Goal: Task Accomplishment & Management: Complete application form

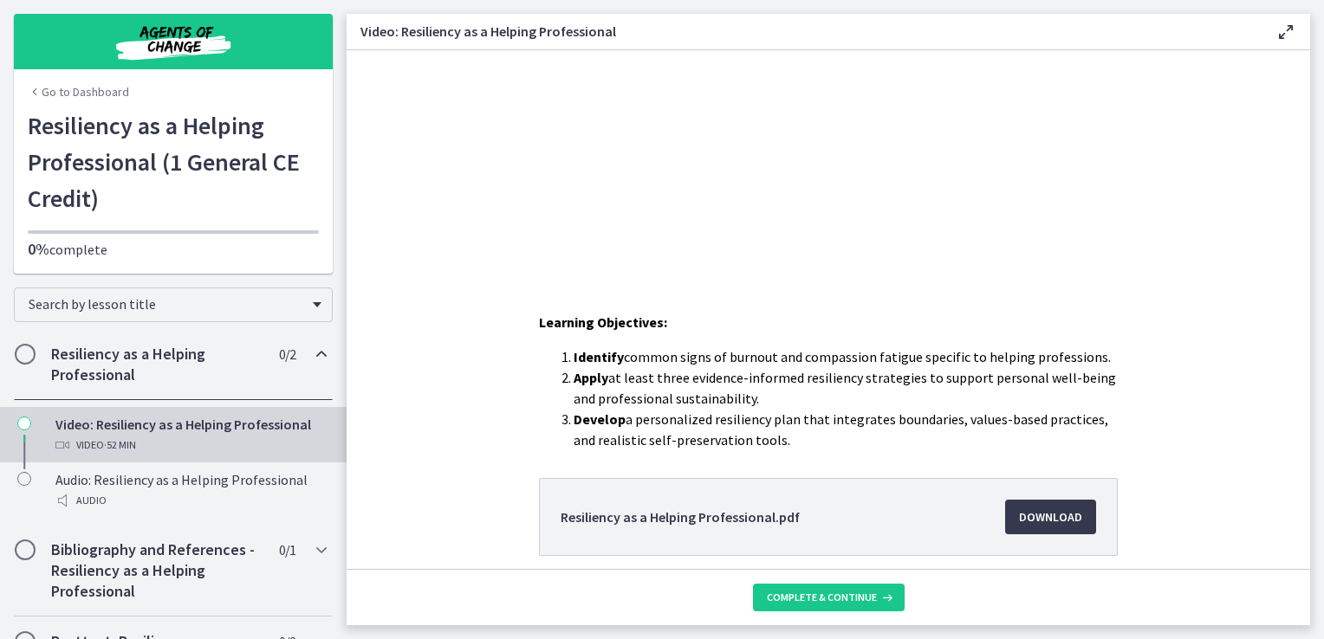
scroll to position [181, 0]
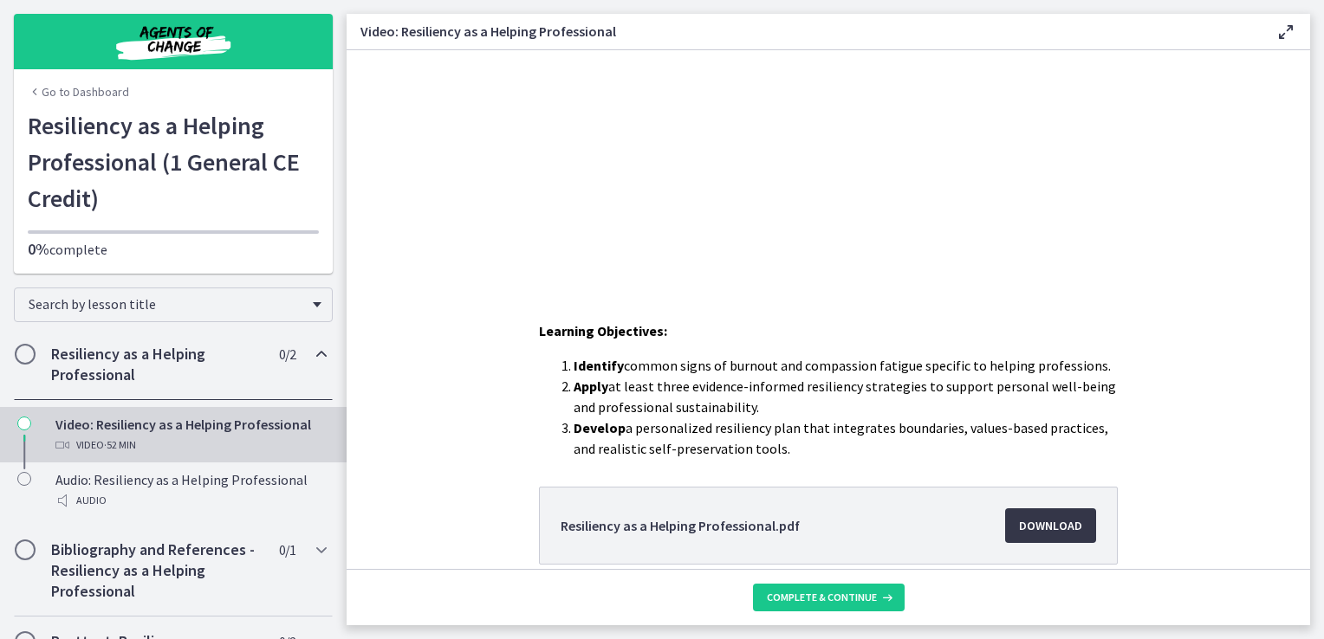
click at [1073, 518] on span "Download Opens in a new window" at bounding box center [1050, 525] width 63 height 21
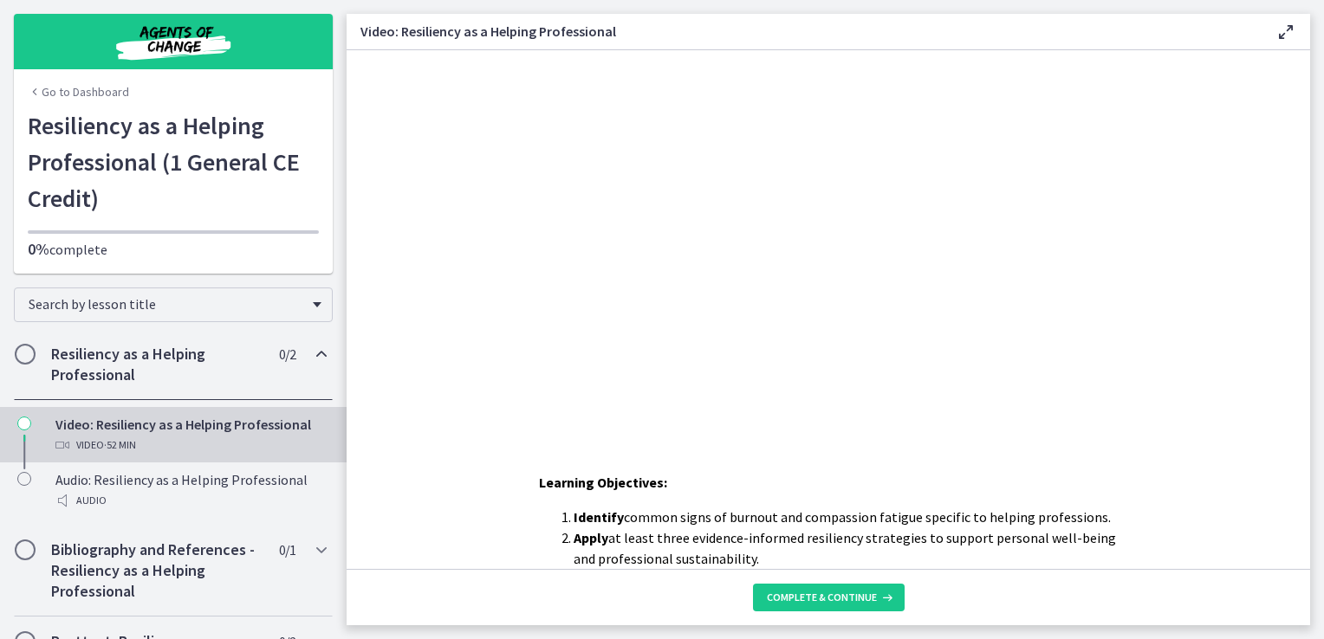
scroll to position [0, 0]
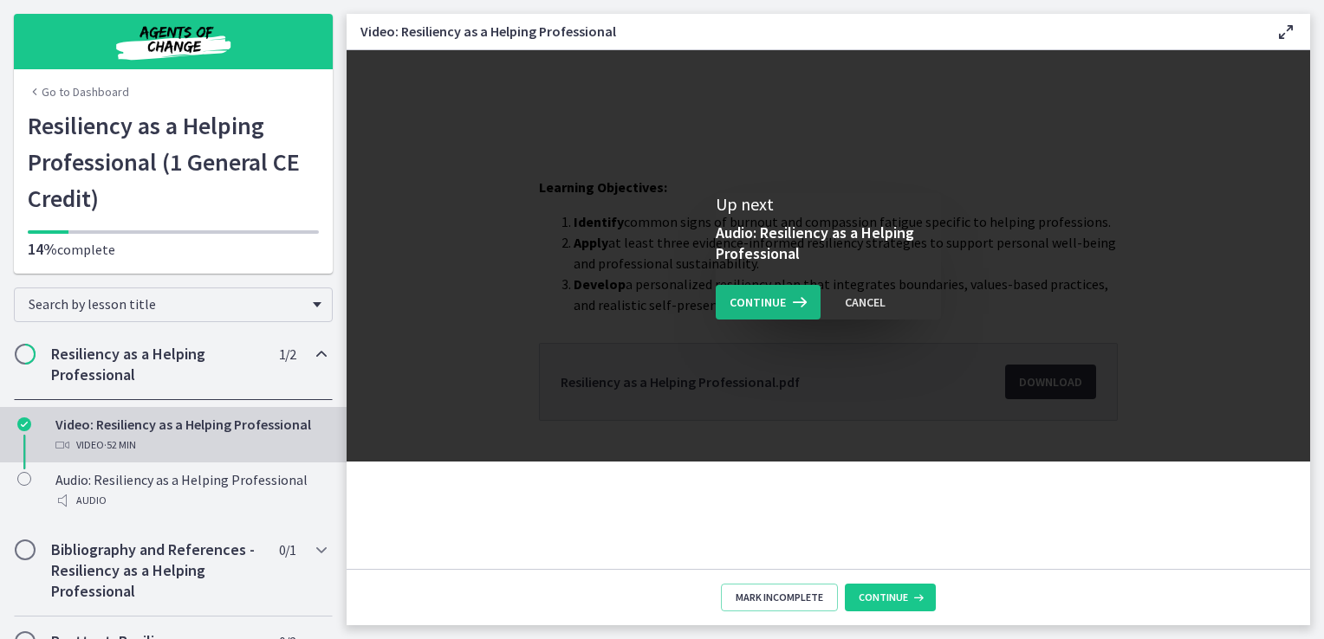
click at [787, 299] on icon at bounding box center [798, 302] width 24 height 21
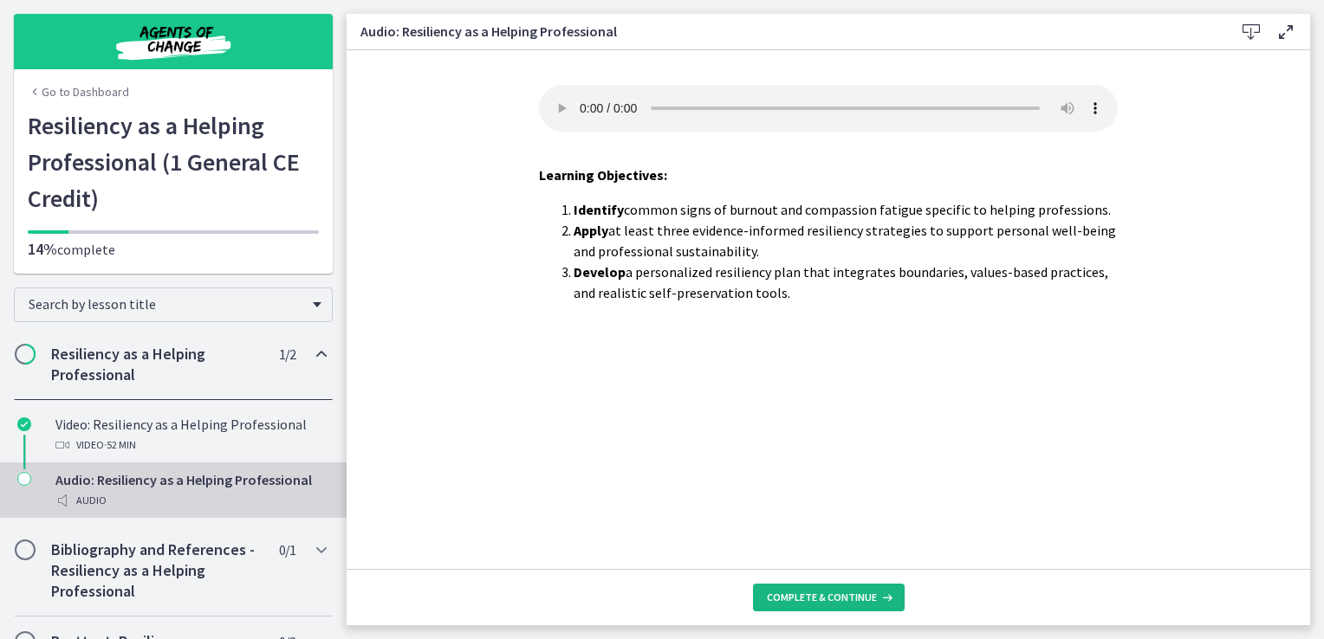
click at [820, 592] on span "Complete & continue" at bounding box center [822, 598] width 110 height 14
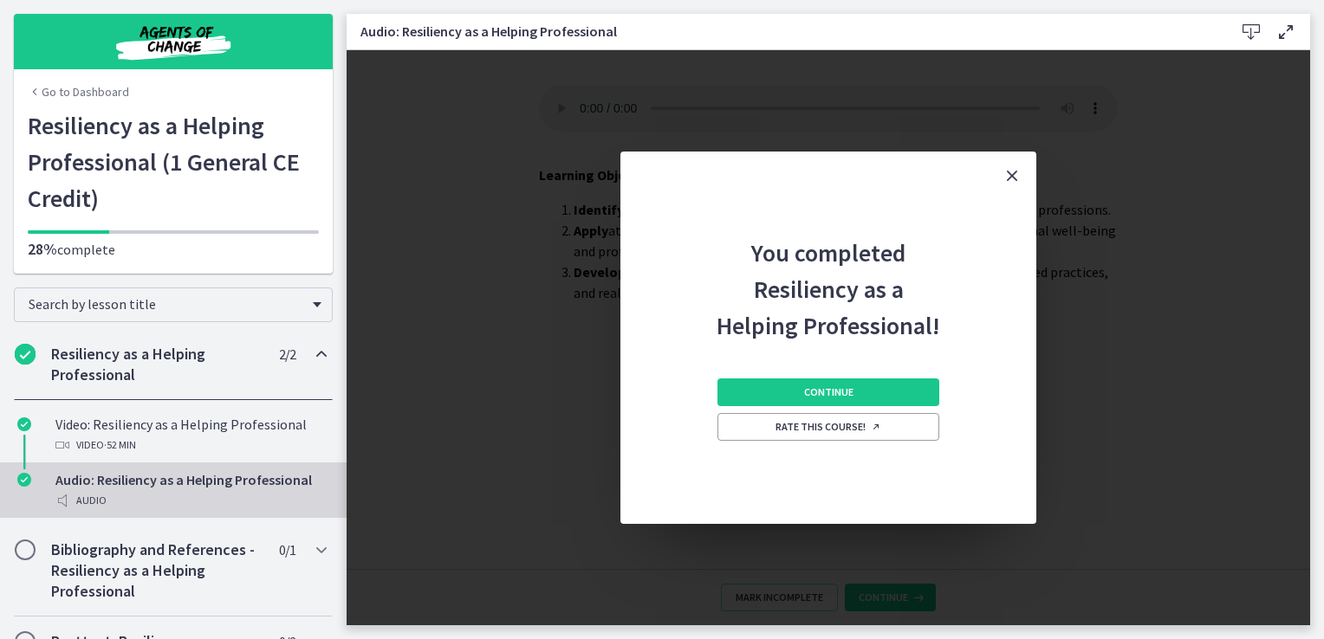
click at [795, 407] on div "Continue Rate this course!" at bounding box center [828, 434] width 222 height 180
click at [794, 405] on button "Continue" at bounding box center [828, 393] width 222 height 28
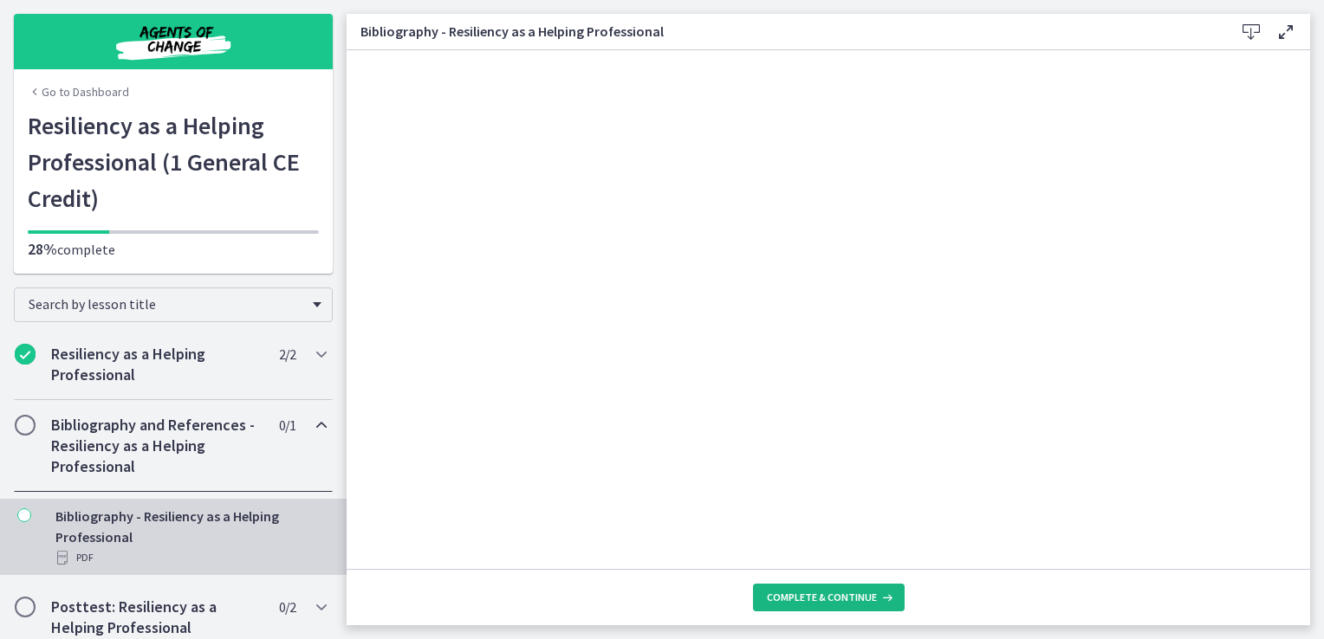
click at [800, 584] on button "Complete & continue" at bounding box center [829, 598] width 152 height 28
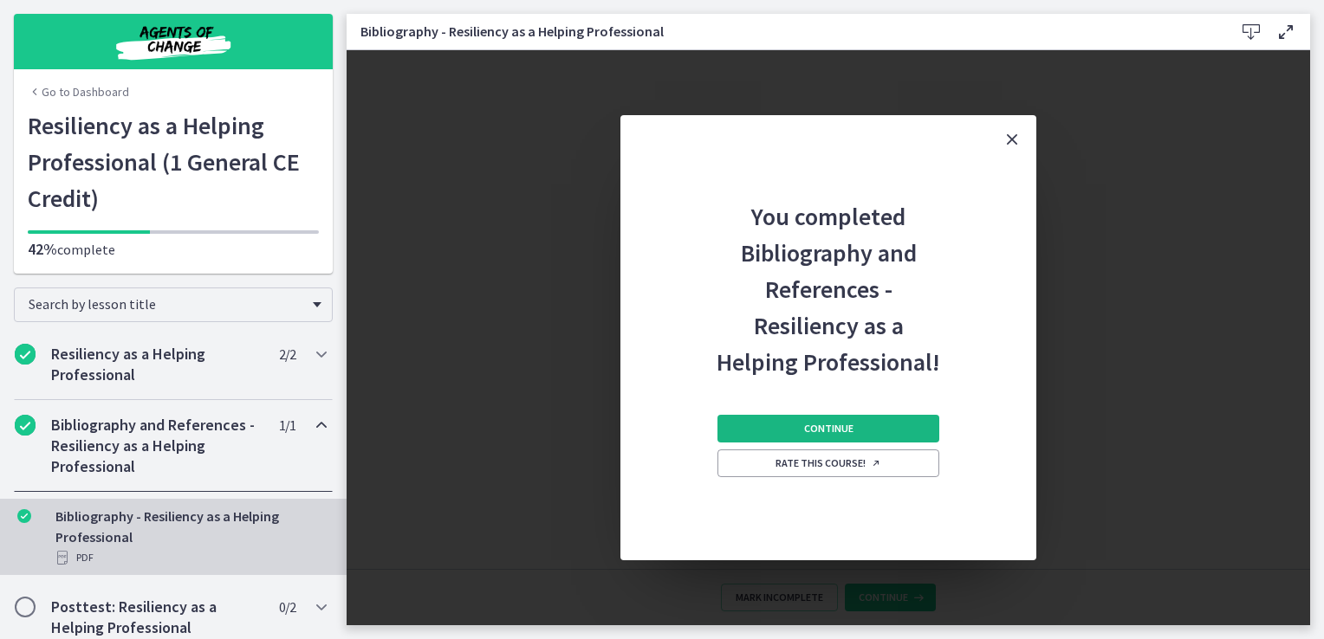
click at [849, 428] on span "Continue" at bounding box center [828, 429] width 49 height 14
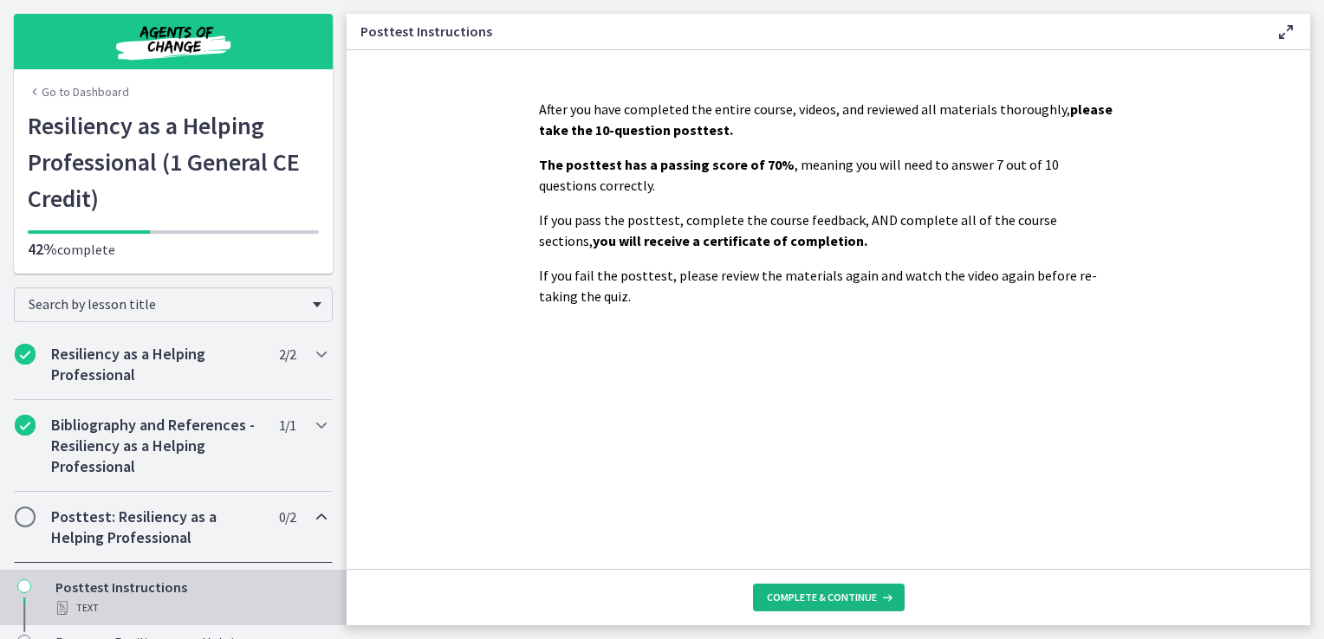
click at [839, 592] on span "Complete & continue" at bounding box center [822, 598] width 110 height 14
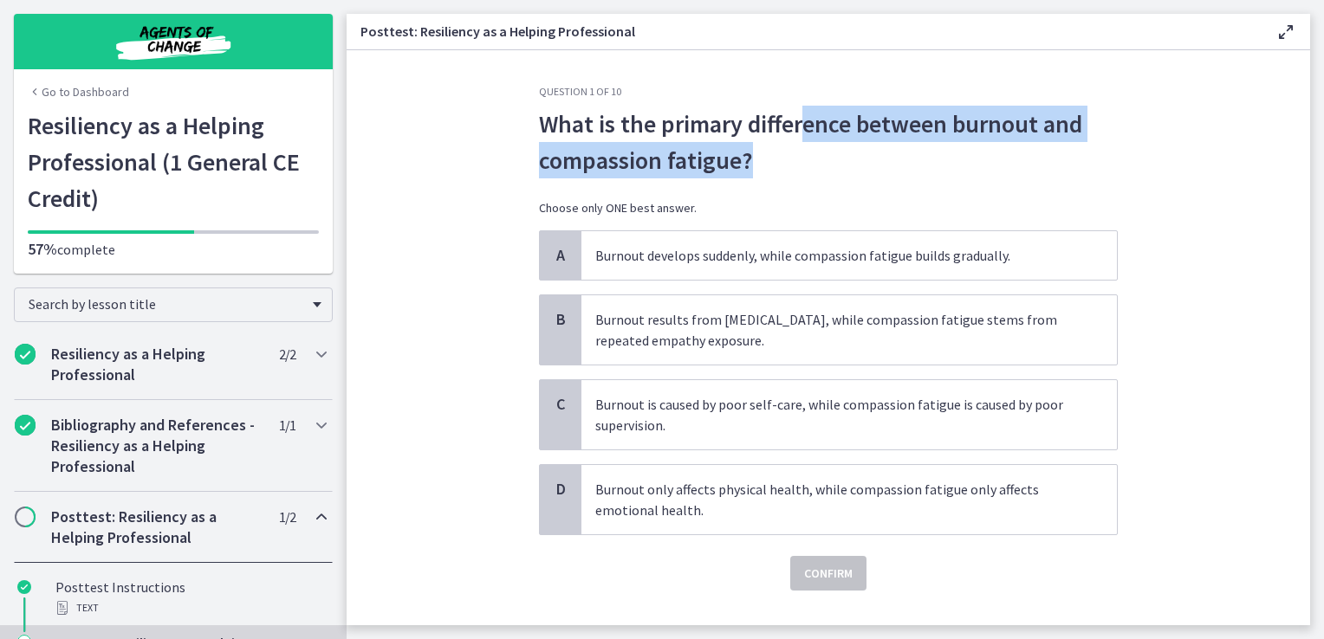
drag, startPoint x: 807, startPoint y: 165, endPoint x: 798, endPoint y: 126, distance: 39.9
click at [798, 126] on span "What is the primary difference between burnout and compassion fatigue?" at bounding box center [828, 142] width 579 height 73
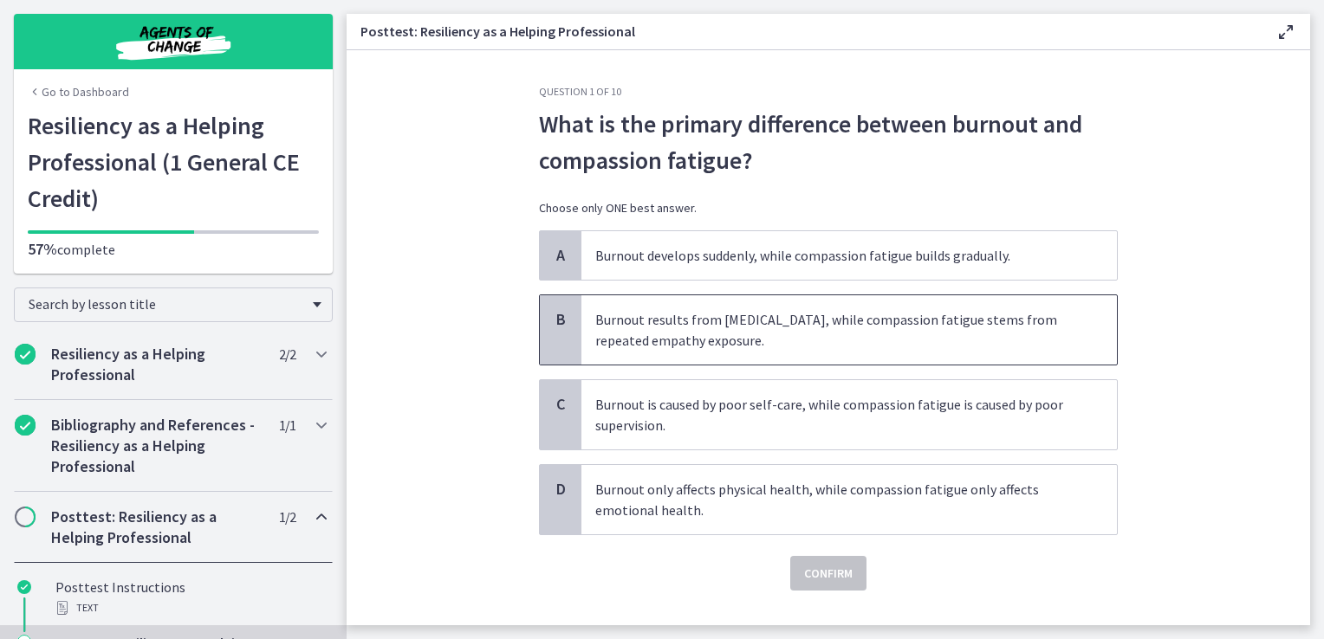
click at [651, 339] on span "Burnout results from [MEDICAL_DATA], while compassion fatigue stems from repeat…" at bounding box center [848, 329] width 535 height 69
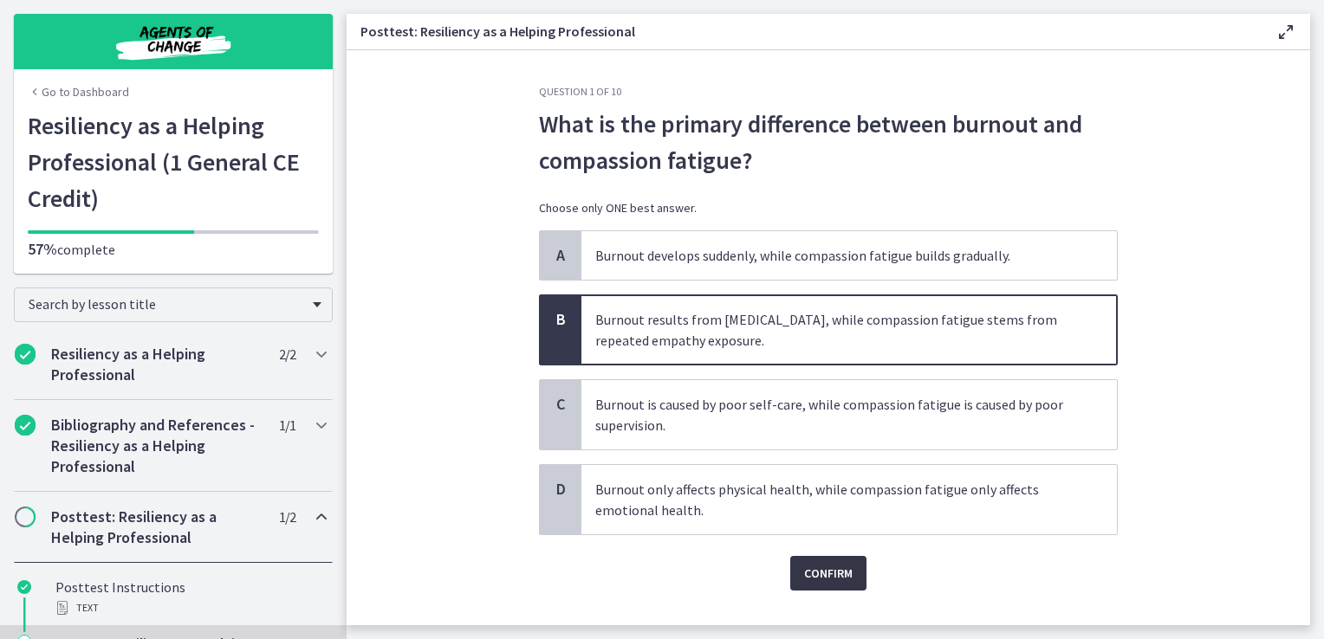
click at [824, 563] on span "Confirm" at bounding box center [828, 573] width 49 height 21
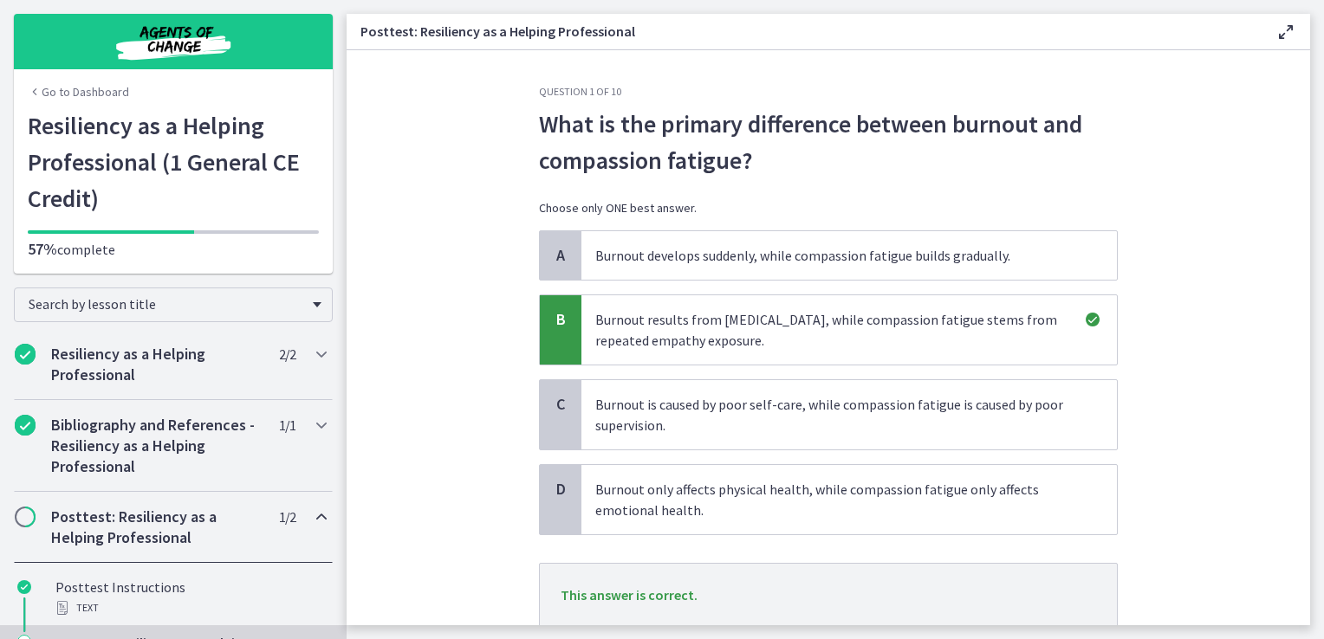
scroll to position [124, 0]
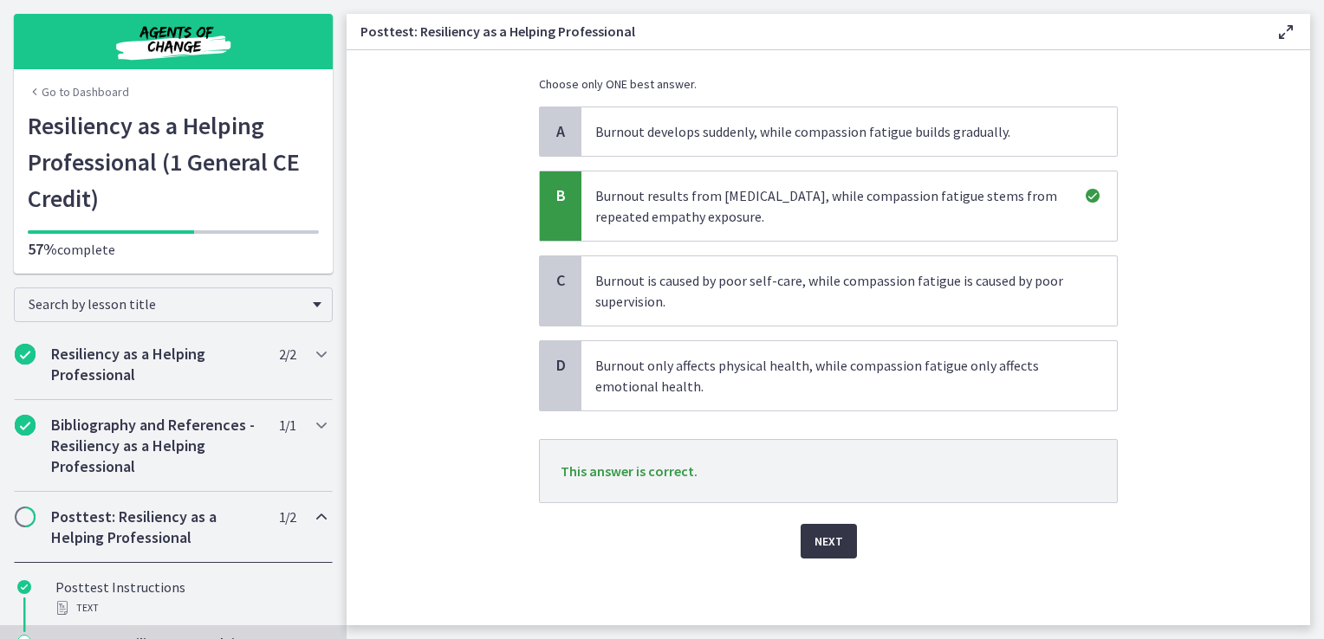
click at [839, 550] on button "Next" at bounding box center [828, 541] width 56 height 35
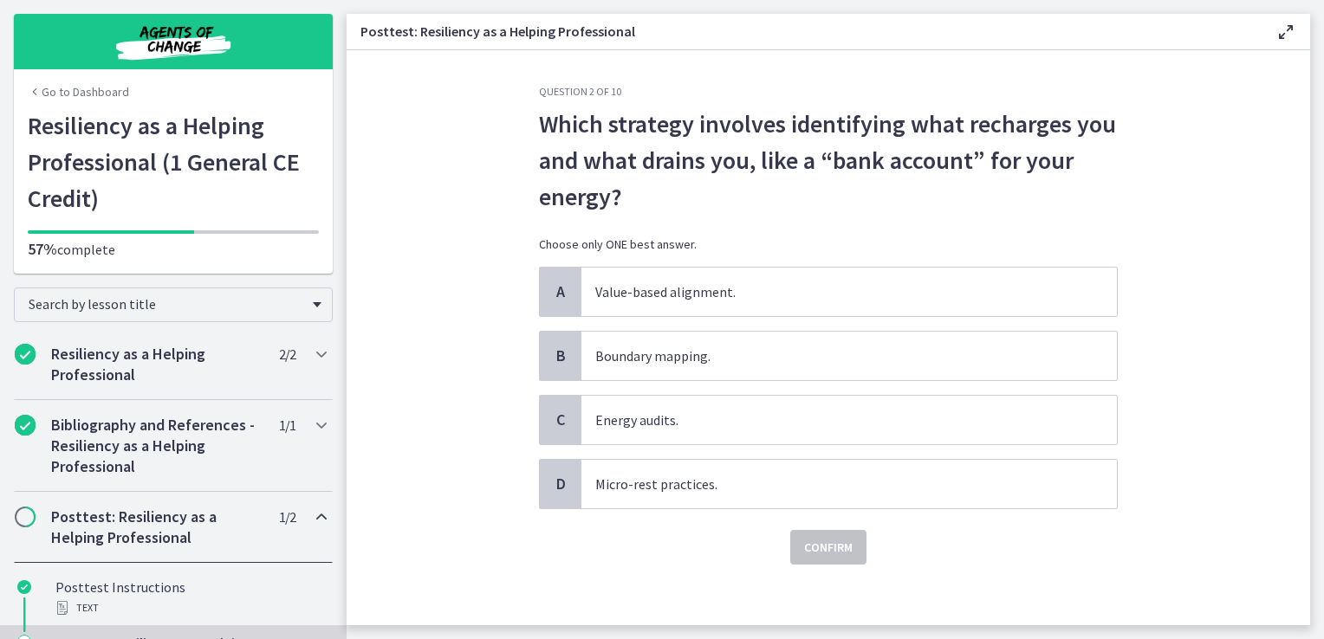
click at [879, 166] on span "Which strategy involves identifying what recharges you and what drains you, lik…" at bounding box center [828, 160] width 579 height 109
click at [871, 123] on span "Which strategy involves identifying what recharges you and what drains you, lik…" at bounding box center [828, 160] width 579 height 109
drag, startPoint x: 871, startPoint y: 123, endPoint x: 875, endPoint y: 141, distance: 18.5
click at [875, 141] on span "Which strategy involves identifying what recharges you and what drains you, lik…" at bounding box center [828, 160] width 579 height 109
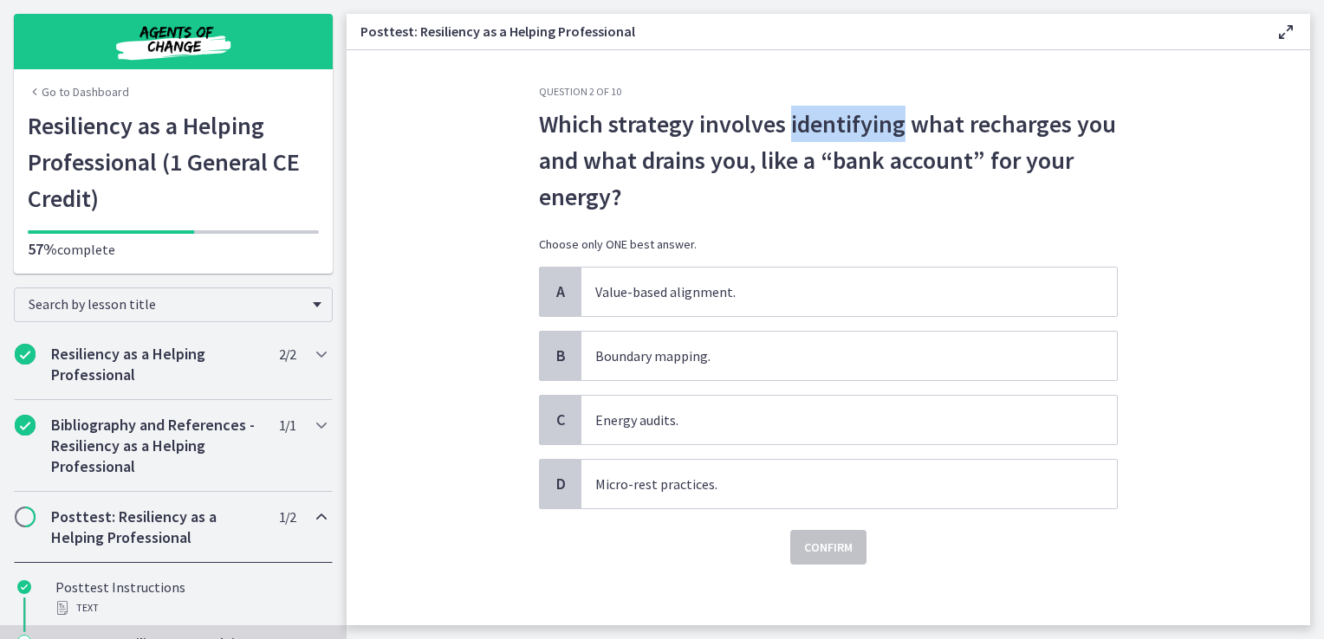
click at [875, 141] on span "Which strategy involves identifying what recharges you and what drains you, lik…" at bounding box center [828, 160] width 579 height 109
click at [727, 431] on span "Energy audits." at bounding box center [848, 420] width 535 height 49
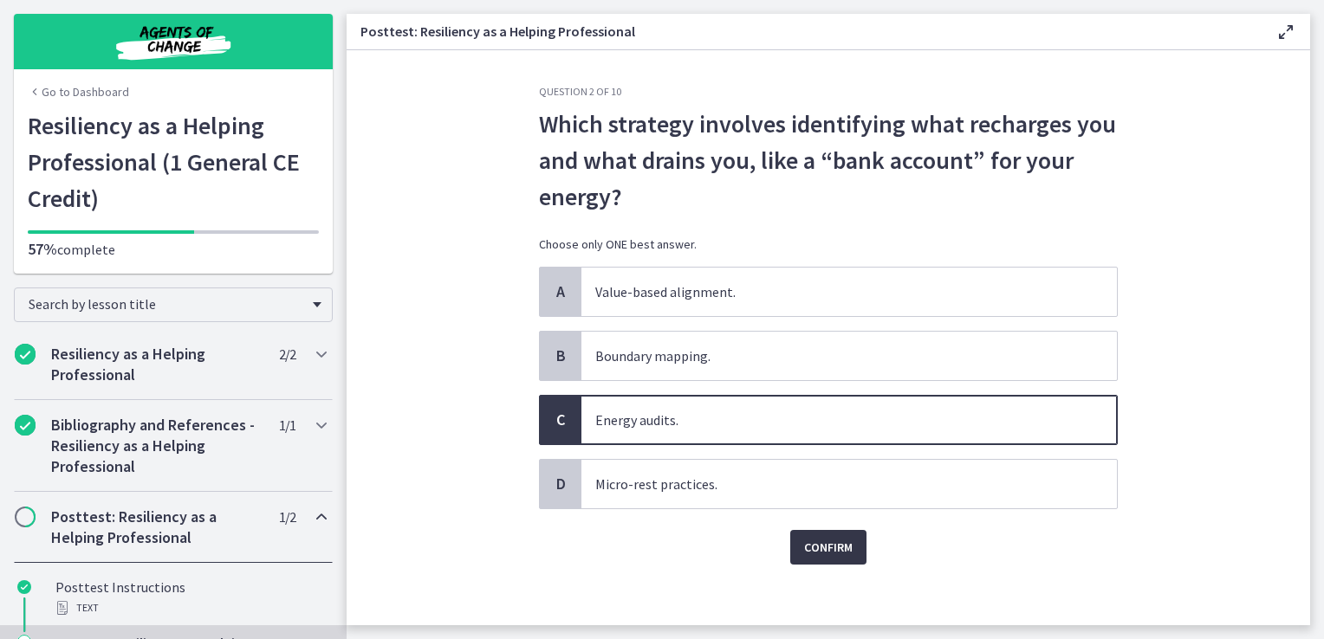
click at [825, 556] on button "Confirm" at bounding box center [828, 547] width 76 height 35
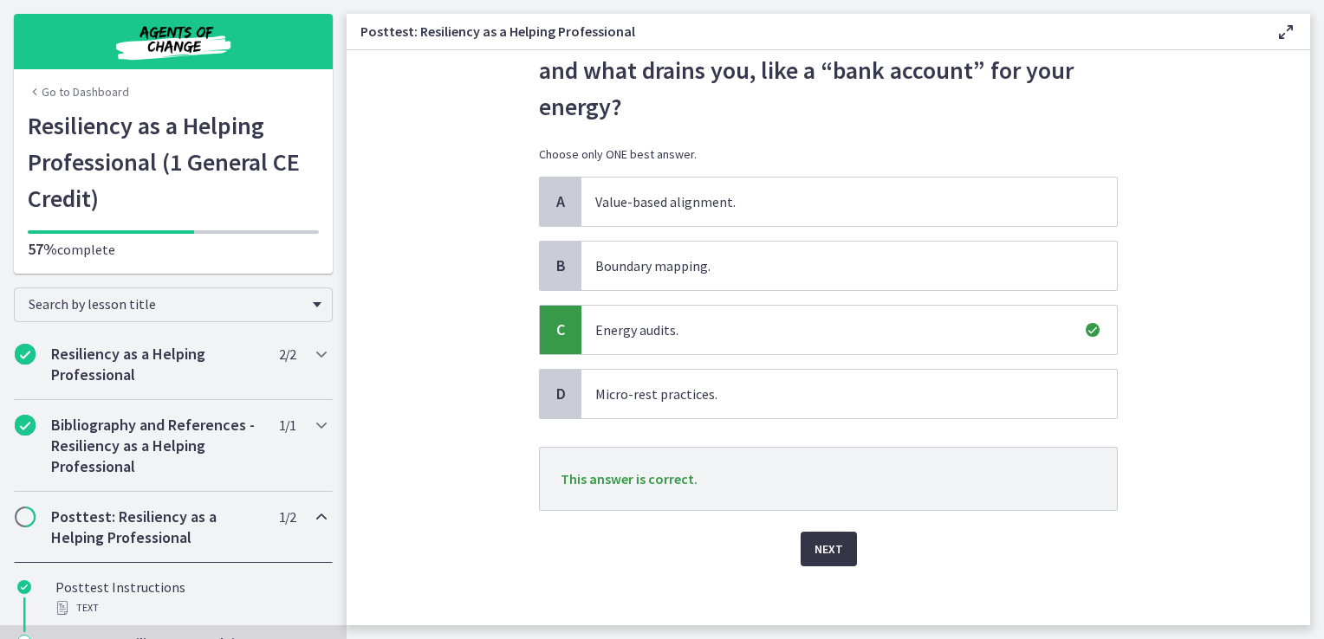
scroll to position [98, 0]
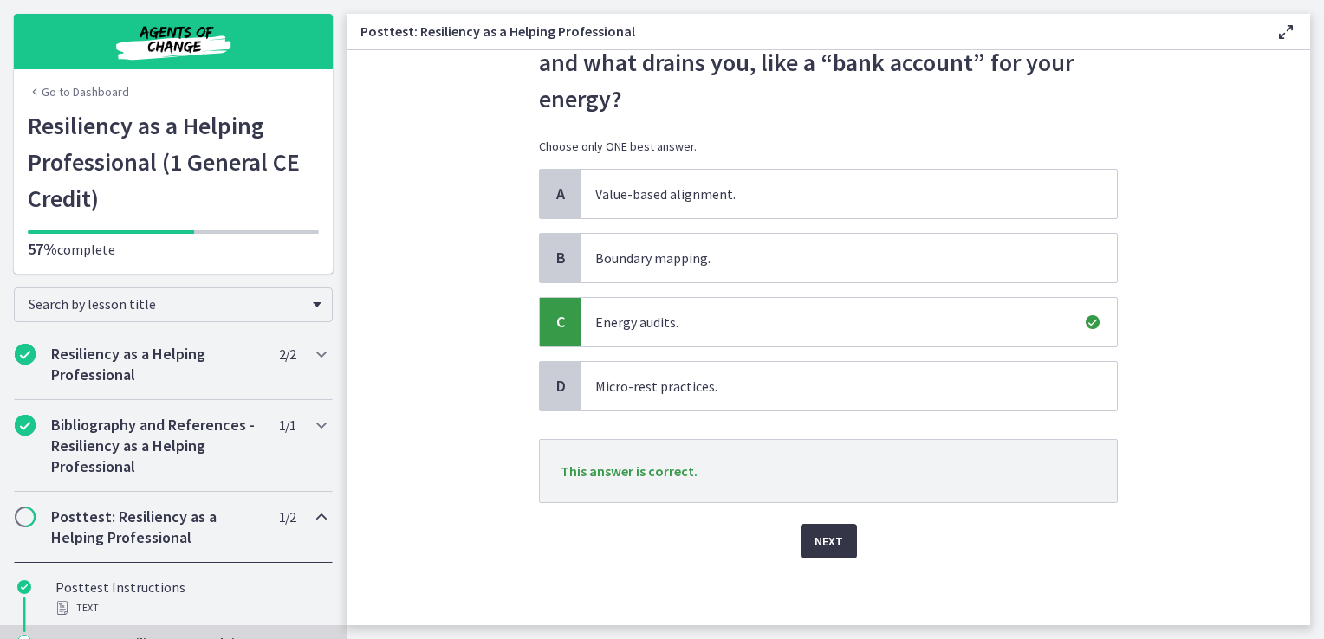
click at [818, 549] on button "Next" at bounding box center [828, 541] width 56 height 35
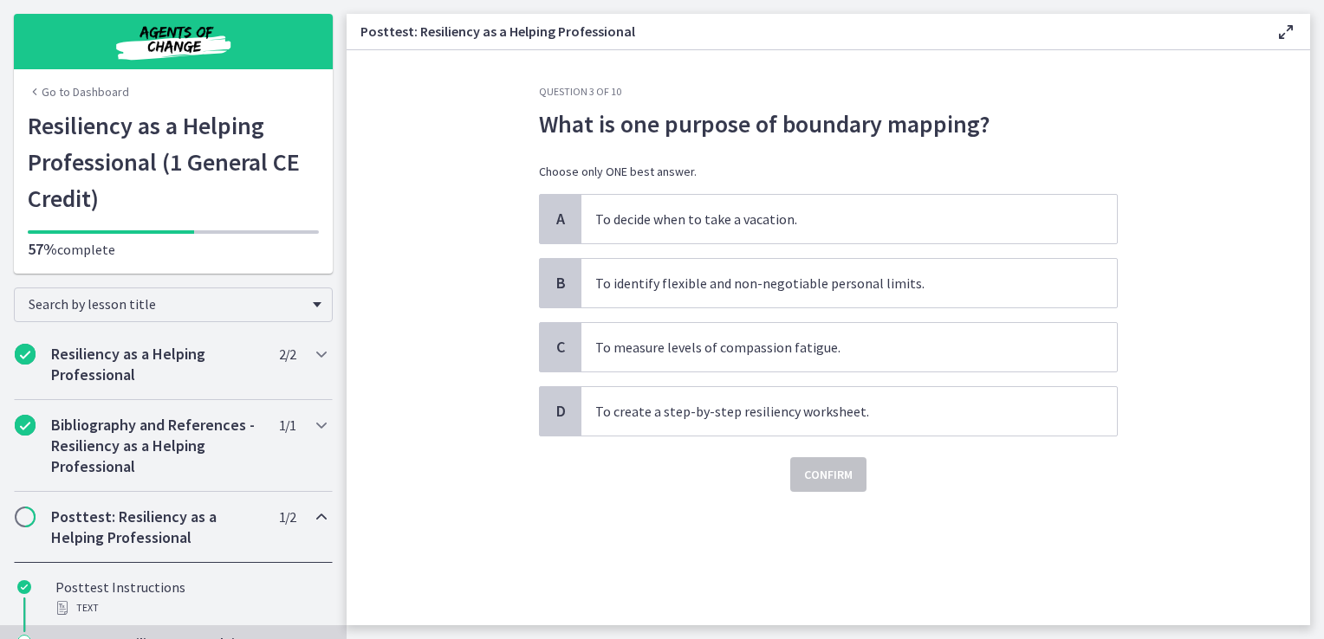
scroll to position [0, 0]
click at [832, 307] on div "B To identify flexible and non-negotiable personal limits." at bounding box center [828, 283] width 579 height 50
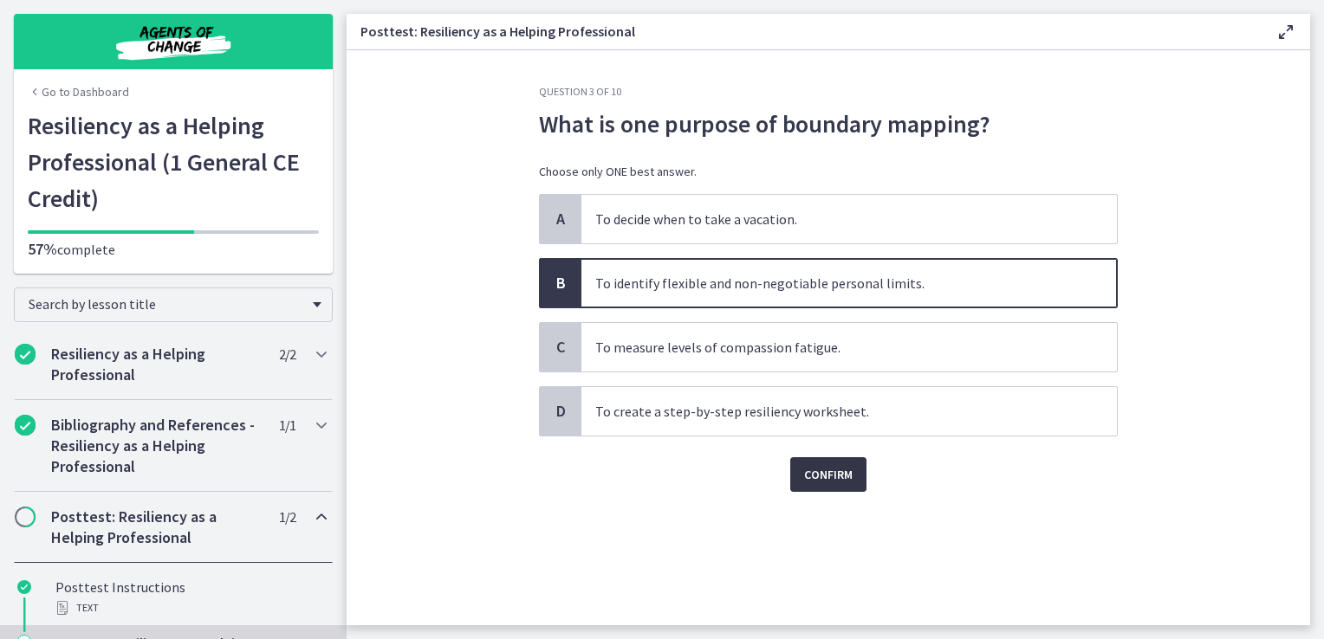
click at [831, 479] on span "Confirm" at bounding box center [828, 474] width 49 height 21
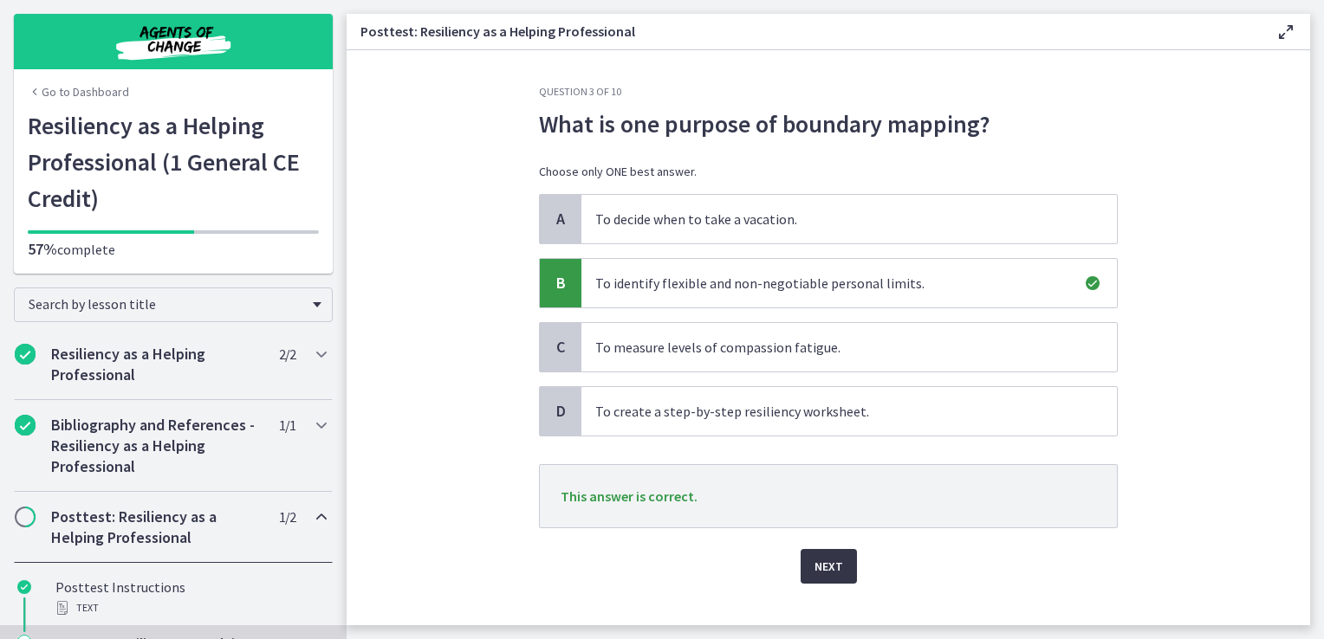
click at [827, 556] on span "Next" at bounding box center [828, 566] width 29 height 21
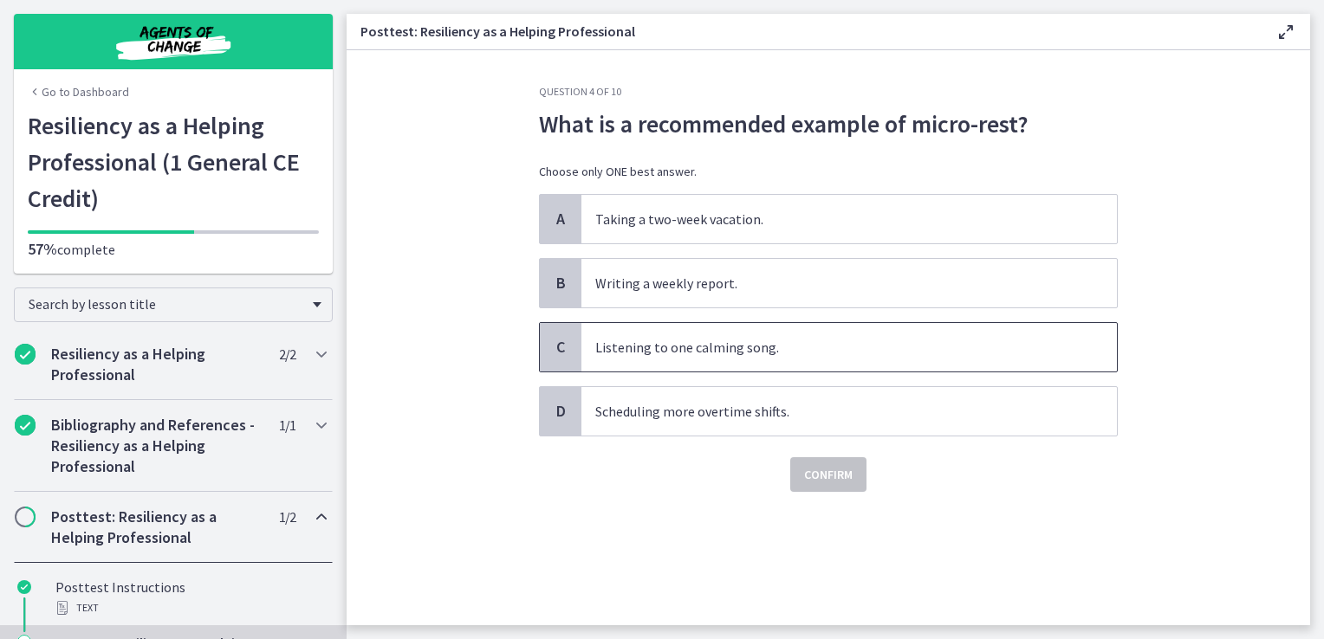
click at [830, 355] on span "Listening to one calming song." at bounding box center [848, 347] width 535 height 49
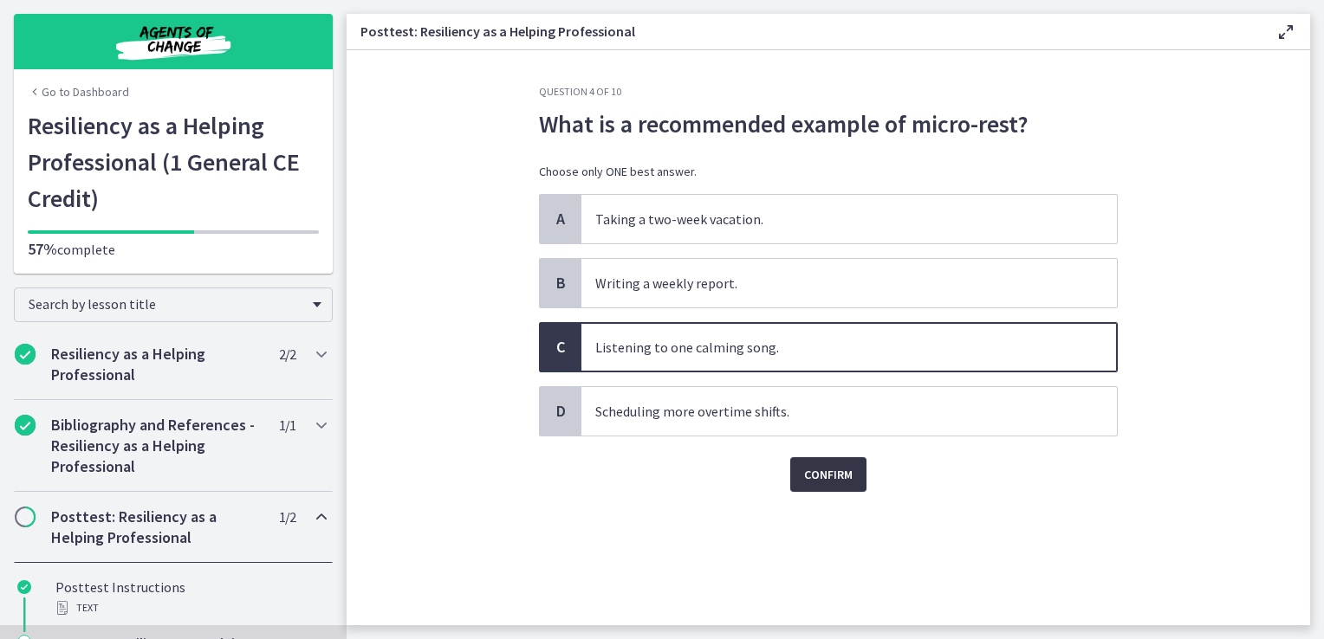
click at [818, 477] on span "Confirm" at bounding box center [828, 474] width 49 height 21
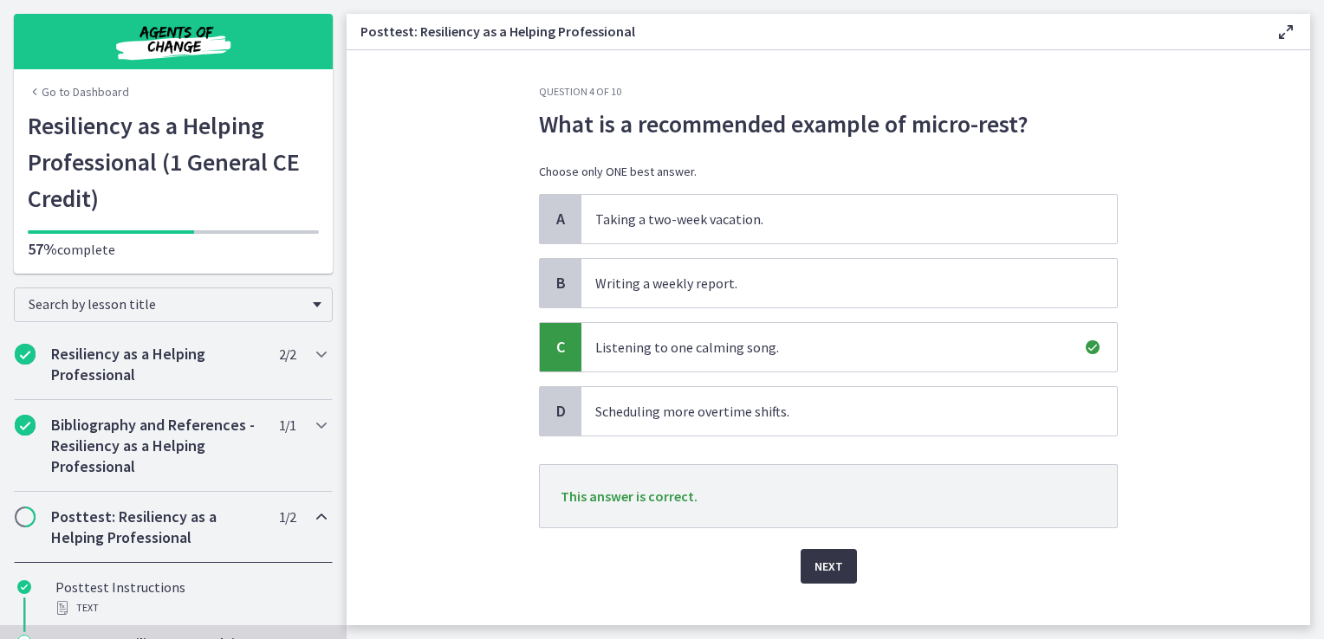
click at [822, 549] on button "Next" at bounding box center [828, 566] width 56 height 35
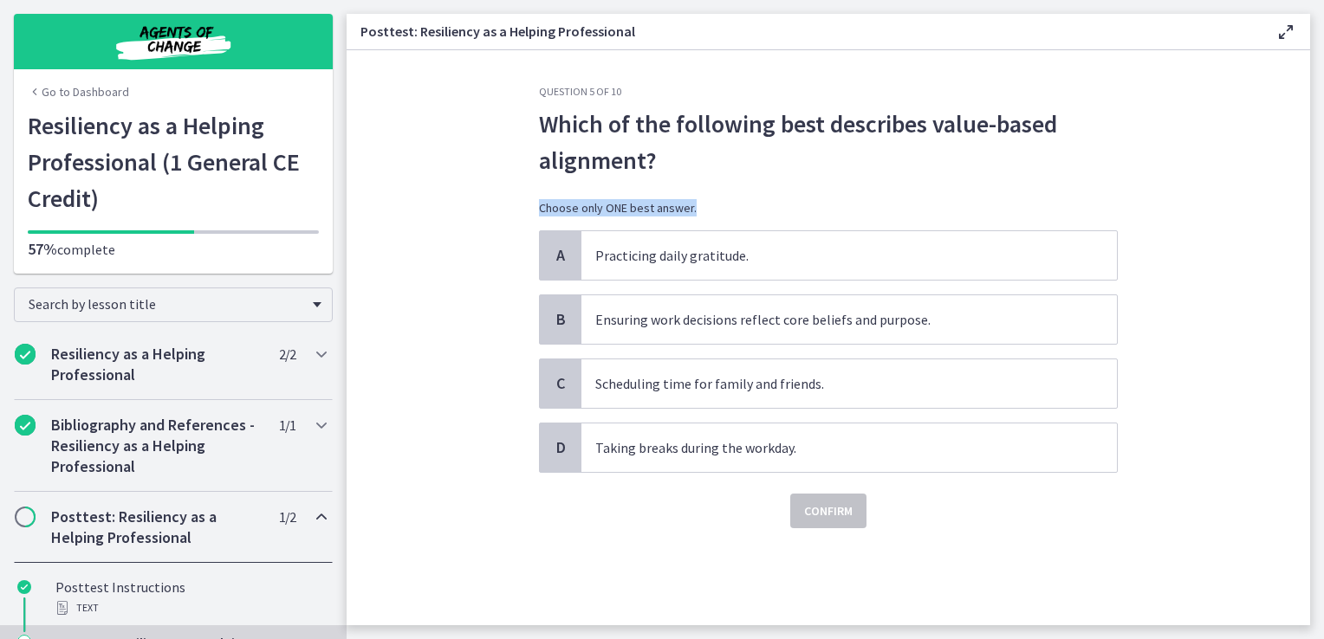
drag, startPoint x: 879, startPoint y: 198, endPoint x: 909, endPoint y: 141, distance: 63.5
click at [909, 141] on div "Which of the following best describes value-based alignment? Choose only ONE be…" at bounding box center [828, 168] width 579 height 125
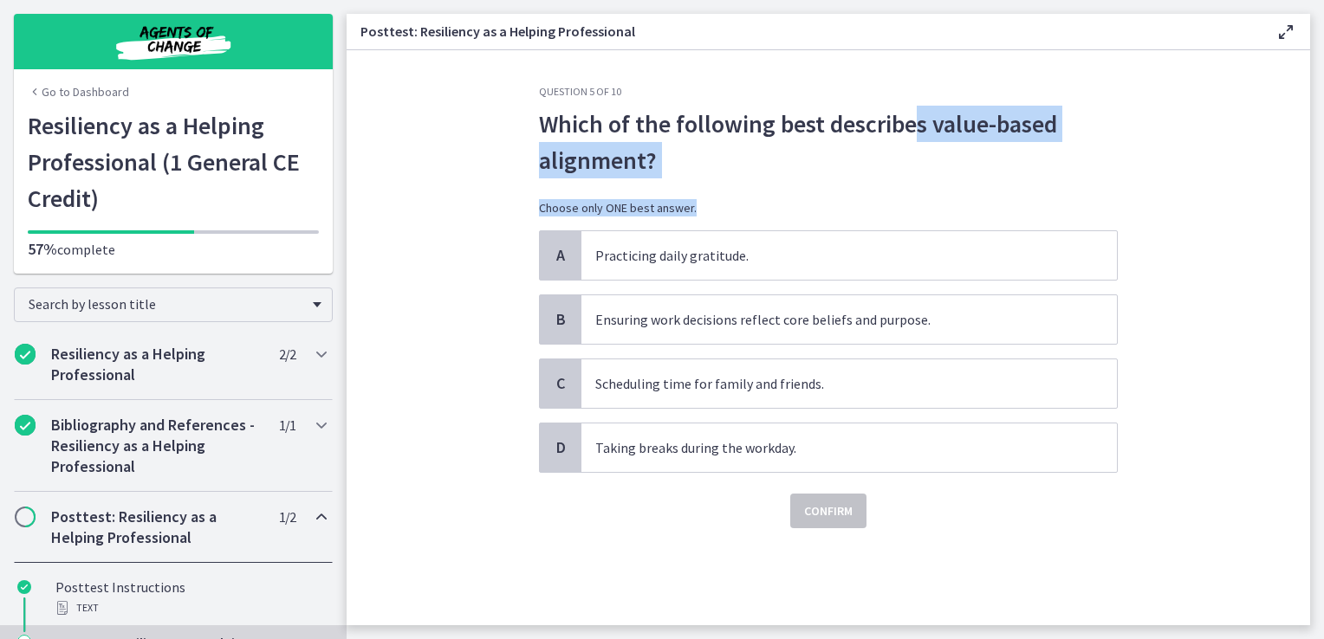
click at [909, 141] on span "Which of the following best describes value-based alignment?" at bounding box center [828, 142] width 579 height 73
drag, startPoint x: 909, startPoint y: 141, endPoint x: 909, endPoint y: 161, distance: 19.9
click at [909, 161] on span "Which of the following best describes value-based alignment?" at bounding box center [828, 142] width 579 height 73
click at [1048, 168] on span "Which of the following best describes value-based alignment?" at bounding box center [828, 142] width 579 height 73
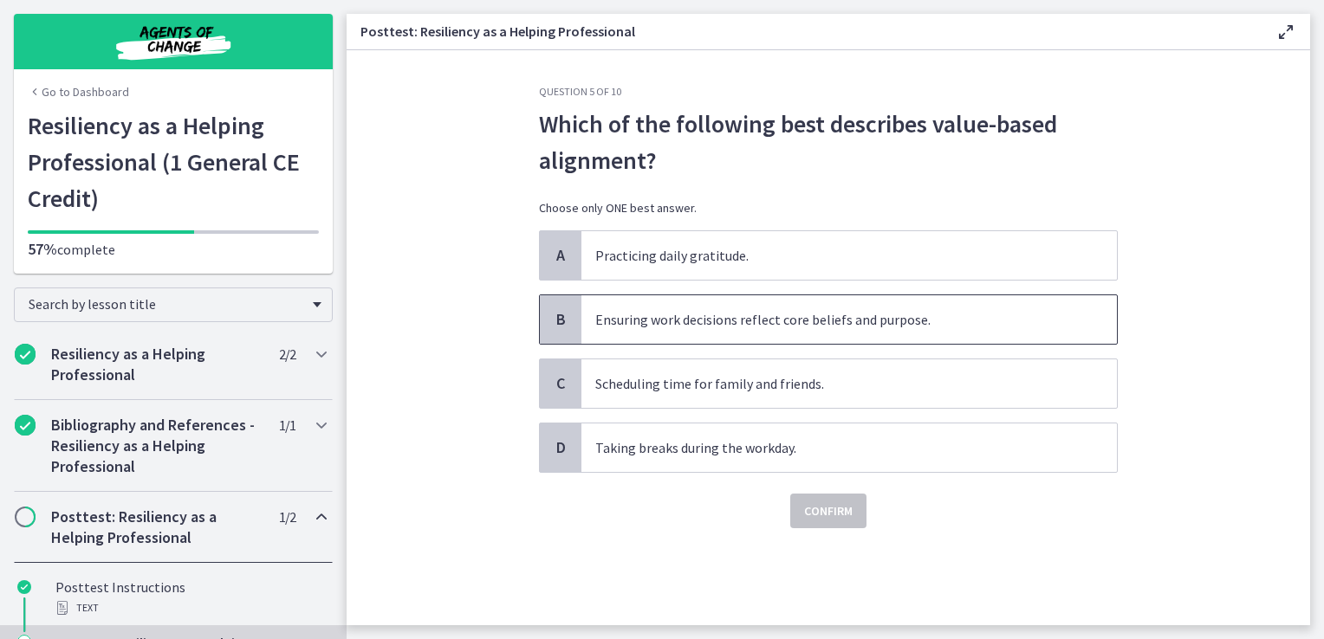
click at [923, 322] on span "Ensuring work decisions reflect core beliefs and purpose." at bounding box center [848, 319] width 535 height 49
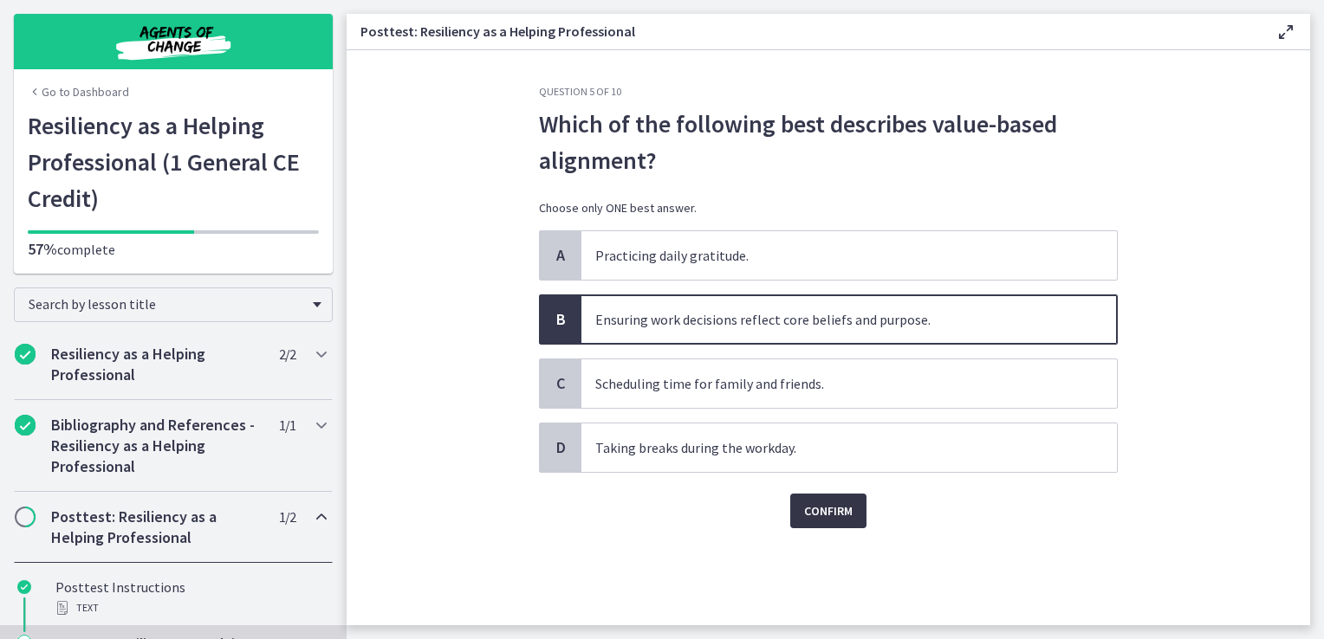
click at [850, 505] on span "Confirm" at bounding box center [828, 511] width 49 height 21
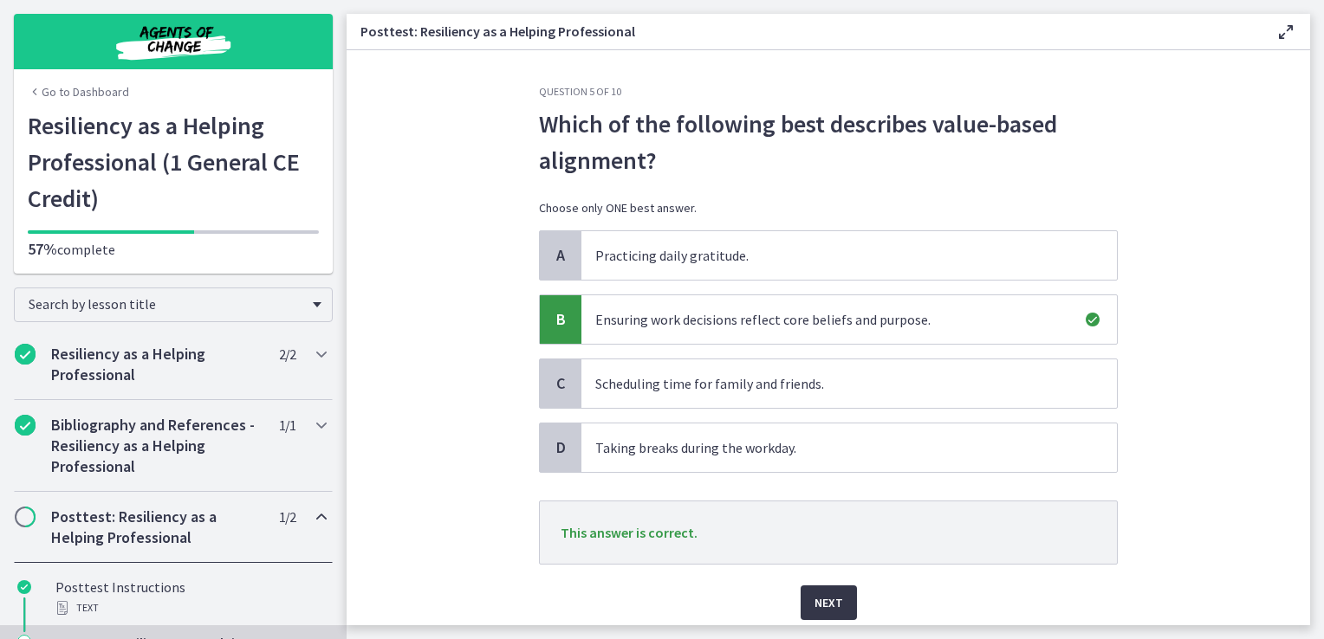
scroll to position [52, 0]
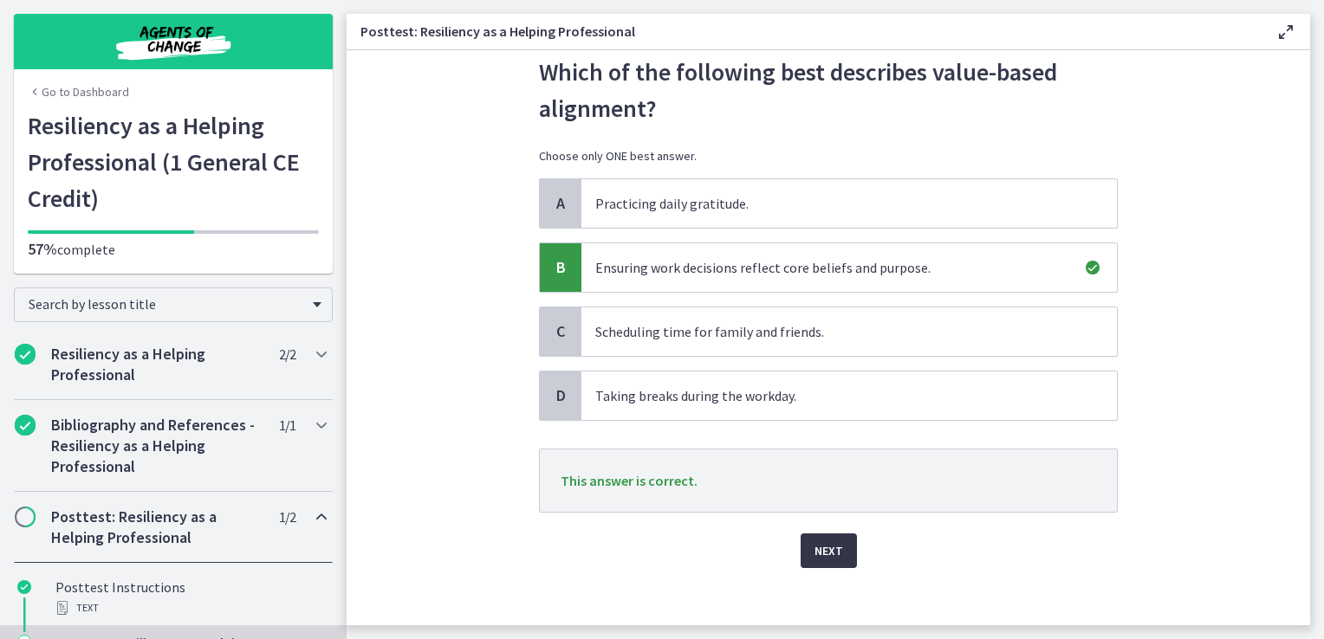
click at [831, 546] on span "Next" at bounding box center [828, 551] width 29 height 21
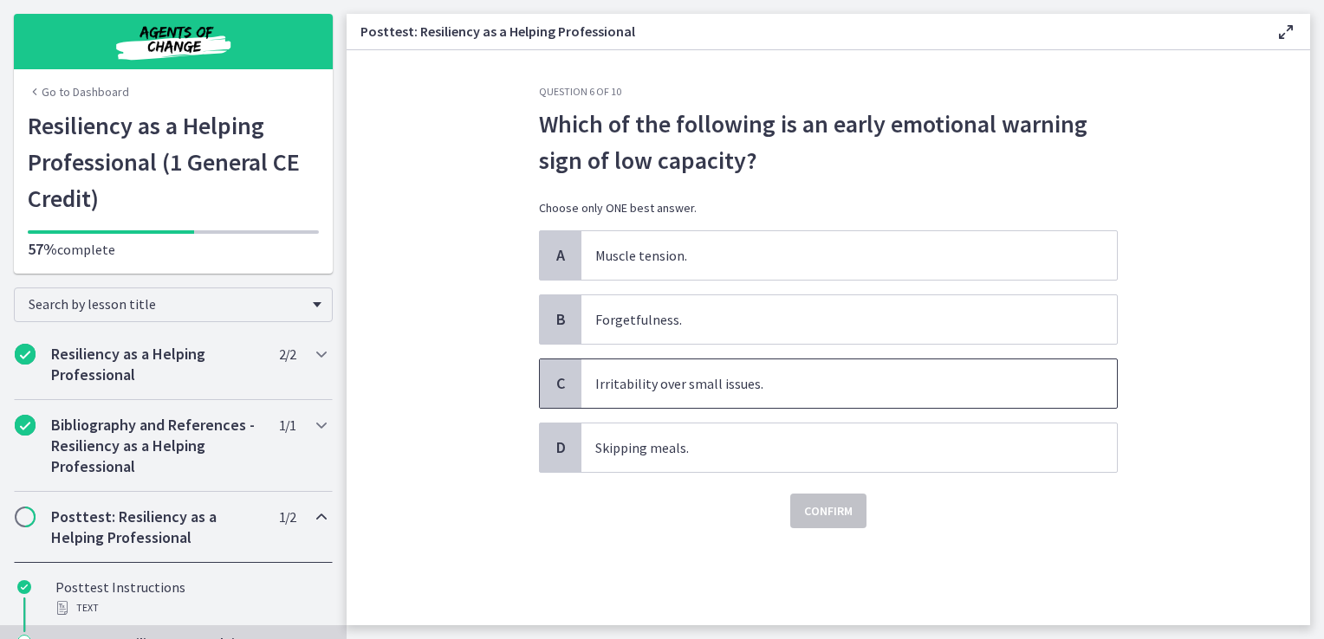
click at [801, 379] on span "Irritability over small issues." at bounding box center [848, 384] width 535 height 49
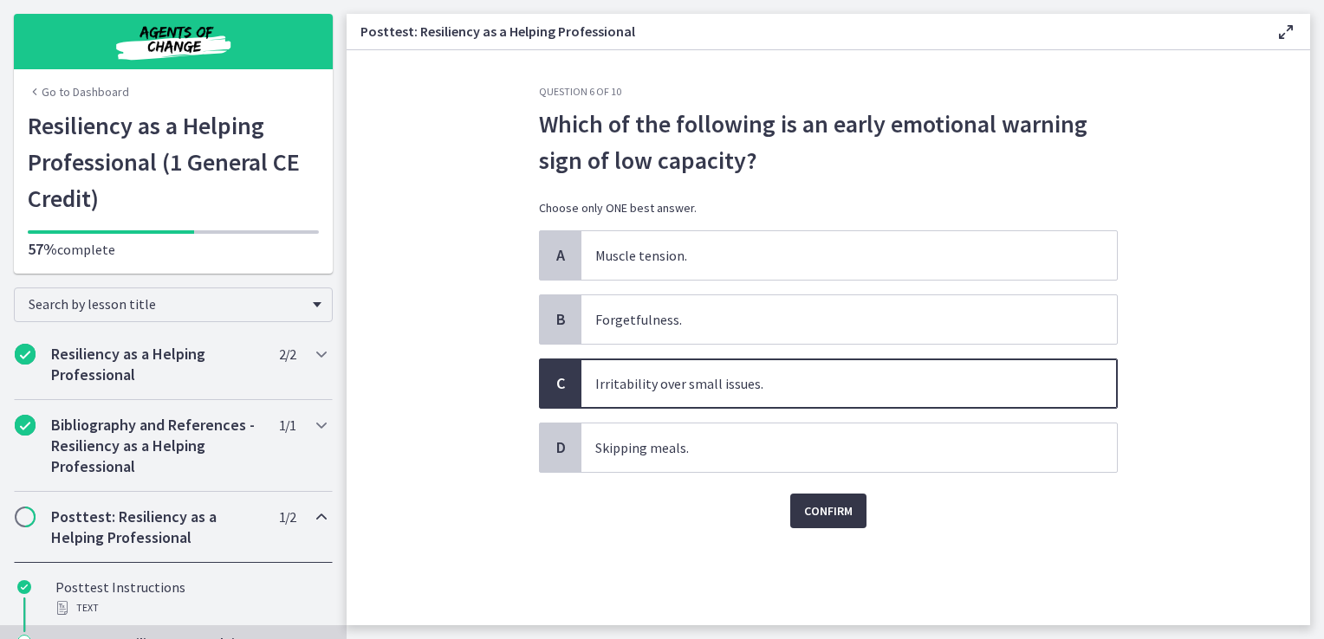
click at [808, 513] on span "Confirm" at bounding box center [828, 511] width 49 height 21
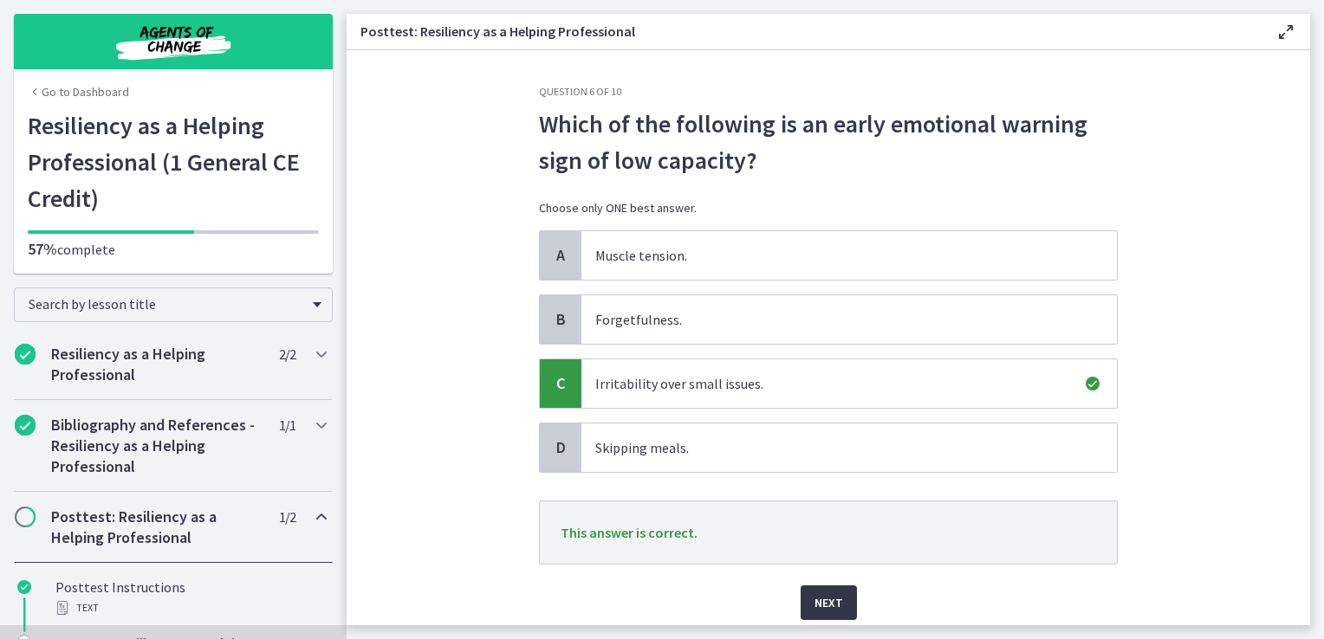
click at [822, 601] on span "Next" at bounding box center [828, 603] width 29 height 21
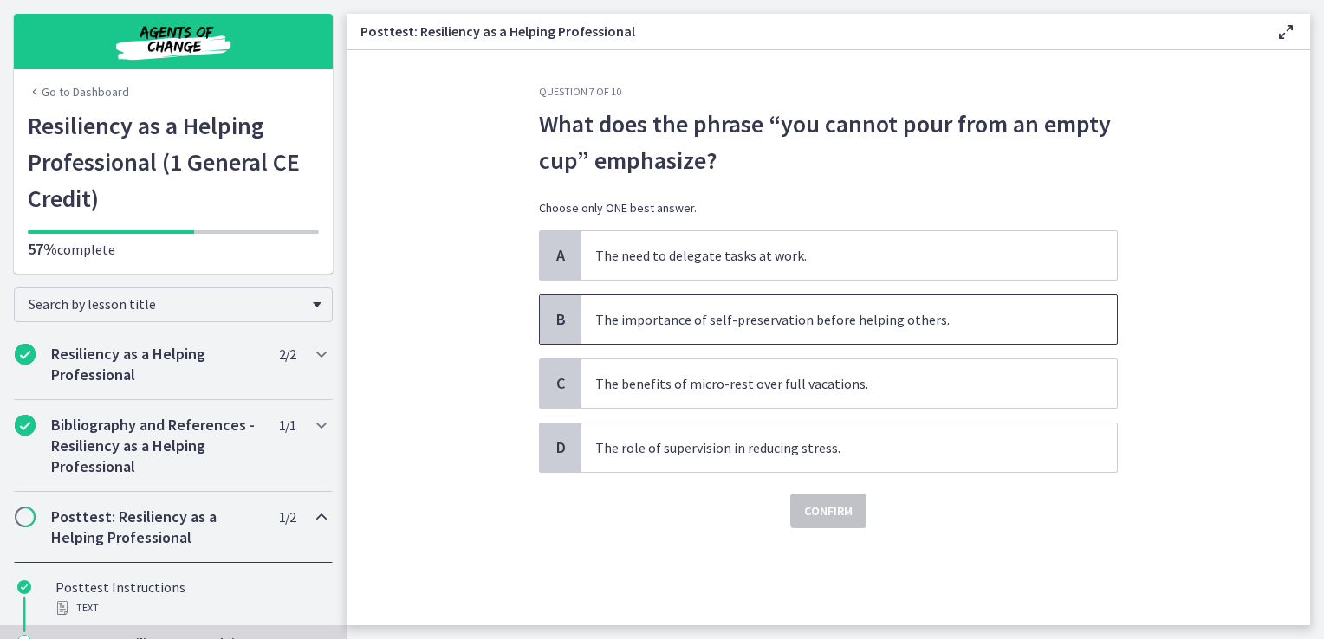
click at [871, 317] on span "The importance of self-preservation before helping others." at bounding box center [848, 319] width 535 height 49
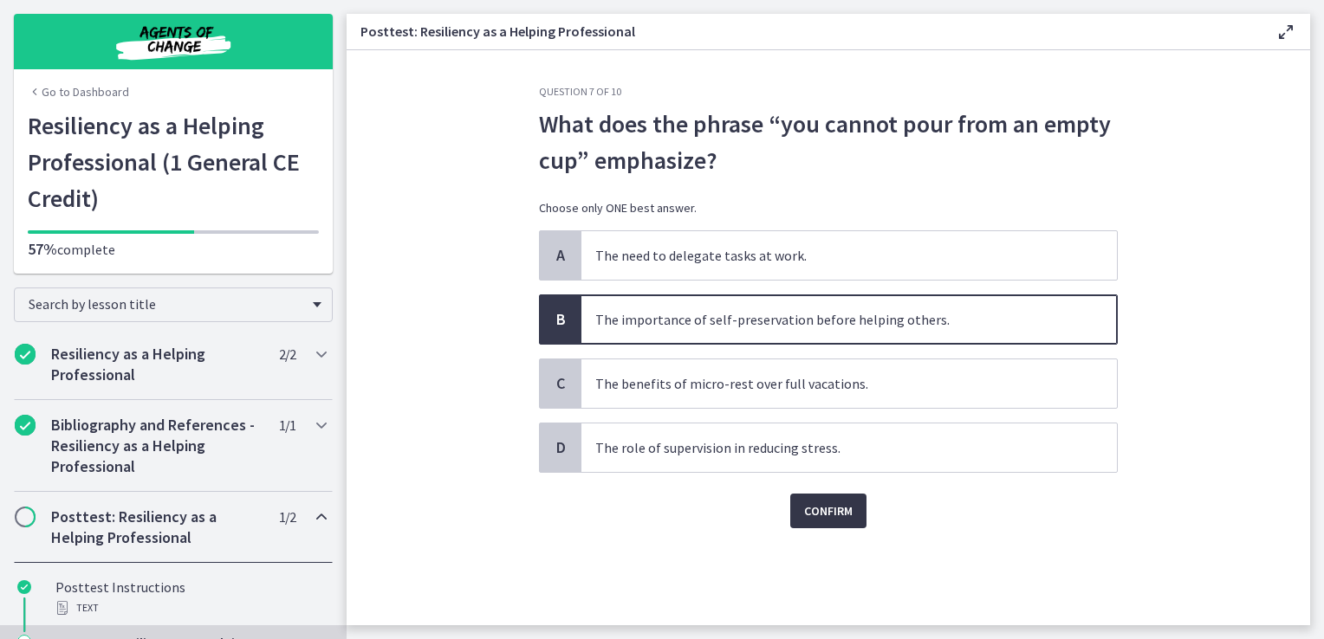
click at [825, 511] on span "Confirm" at bounding box center [828, 511] width 49 height 21
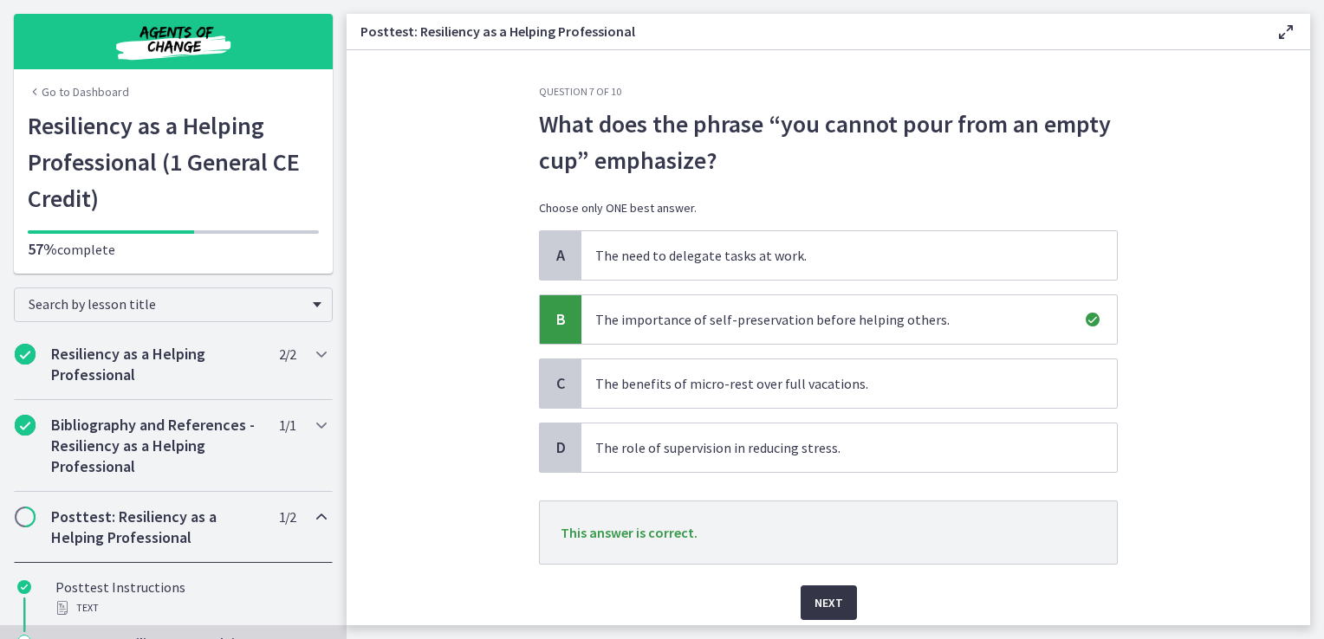
click at [825, 586] on button "Next" at bounding box center [828, 603] width 56 height 35
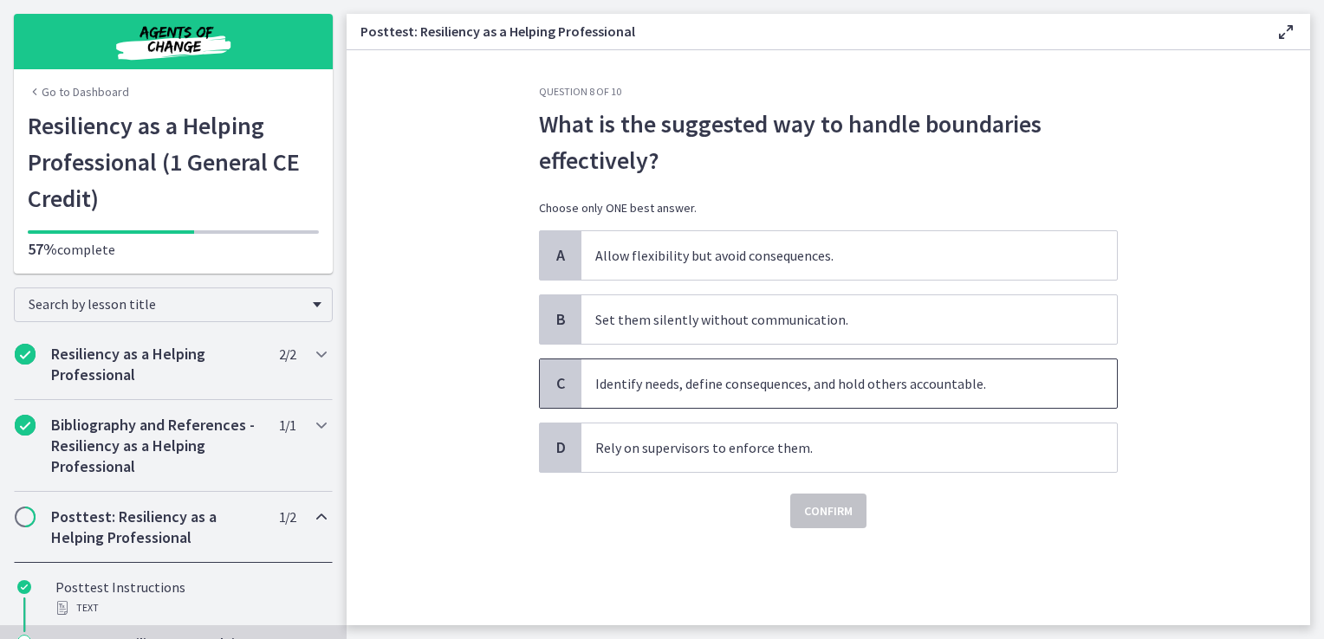
click at [852, 378] on span "Identify needs, define consequences, and hold others accountable." at bounding box center [848, 384] width 535 height 49
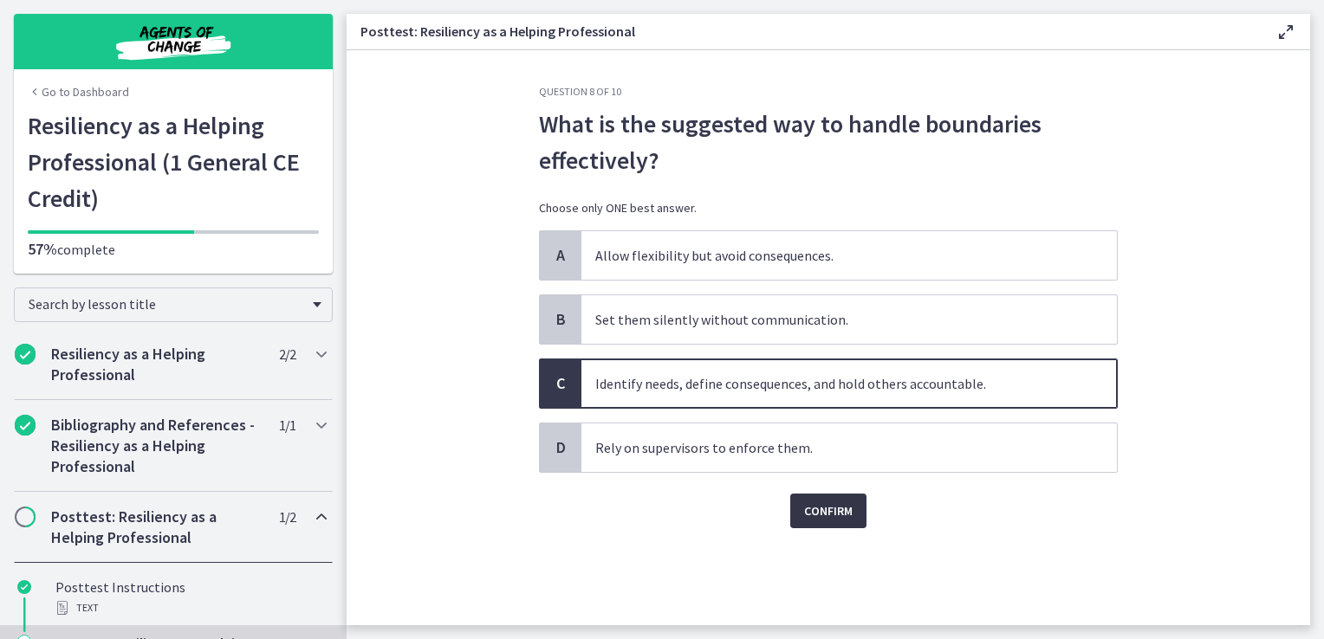
click at [835, 518] on span "Confirm" at bounding box center [828, 511] width 49 height 21
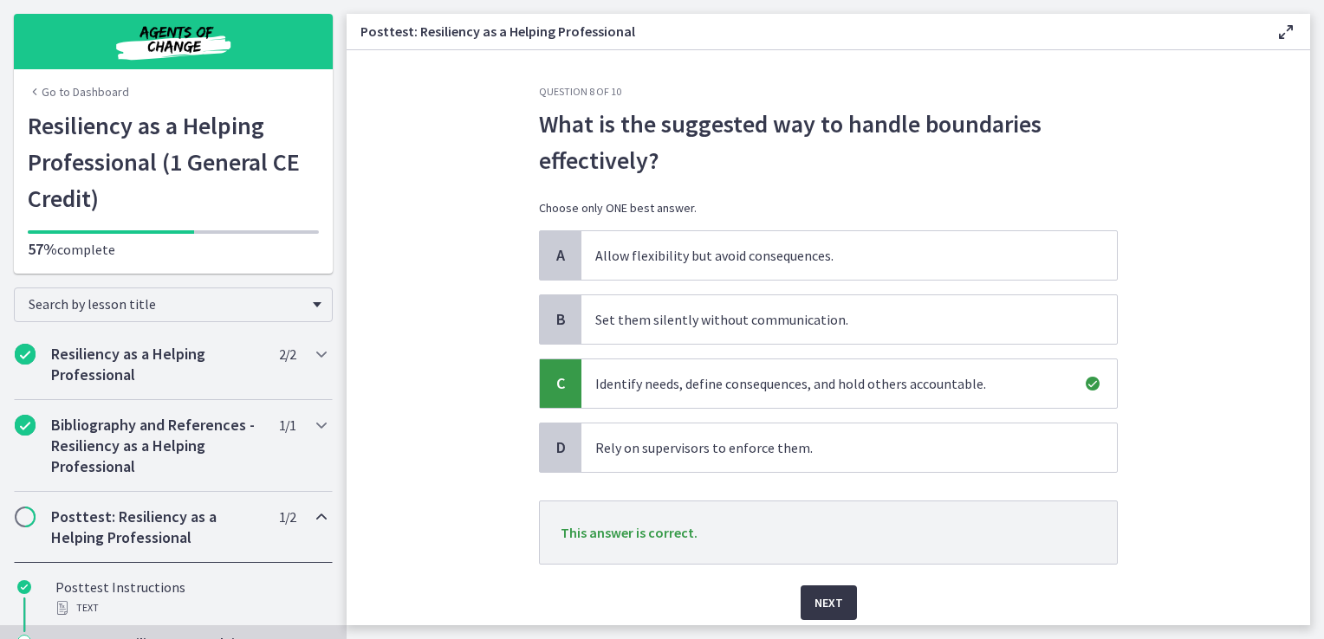
click at [824, 587] on button "Next" at bounding box center [828, 603] width 56 height 35
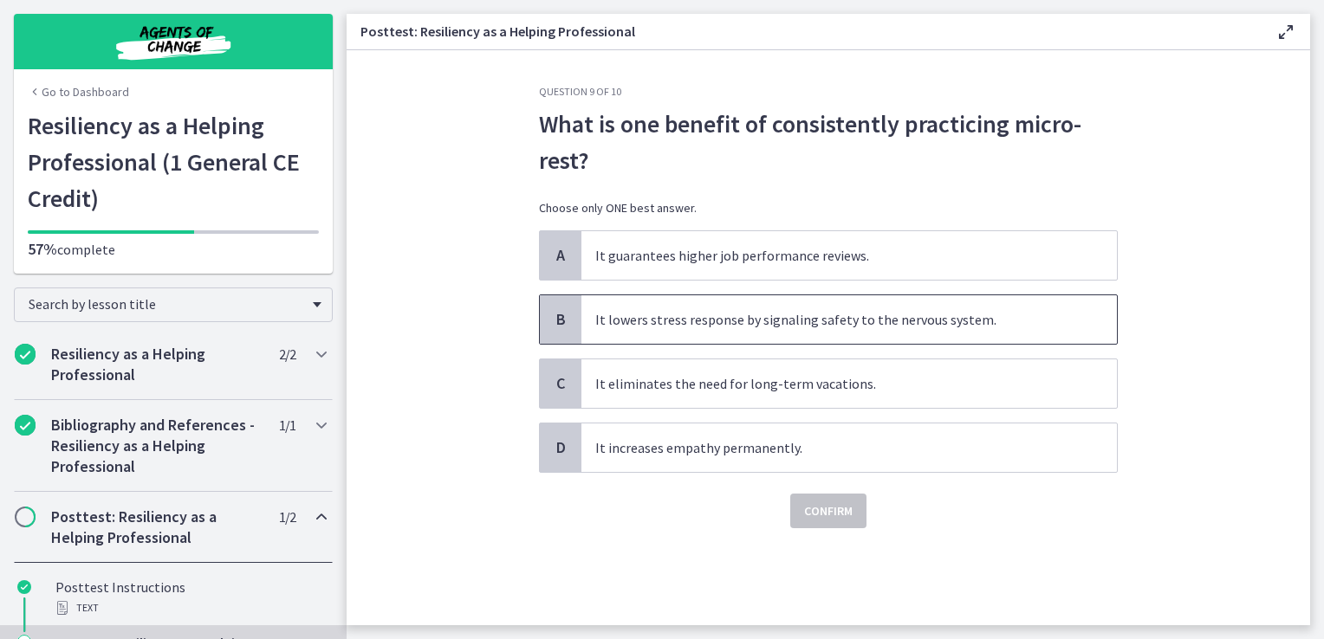
click at [828, 328] on span "It lowers stress response by signaling safety to the nervous system." at bounding box center [848, 319] width 535 height 49
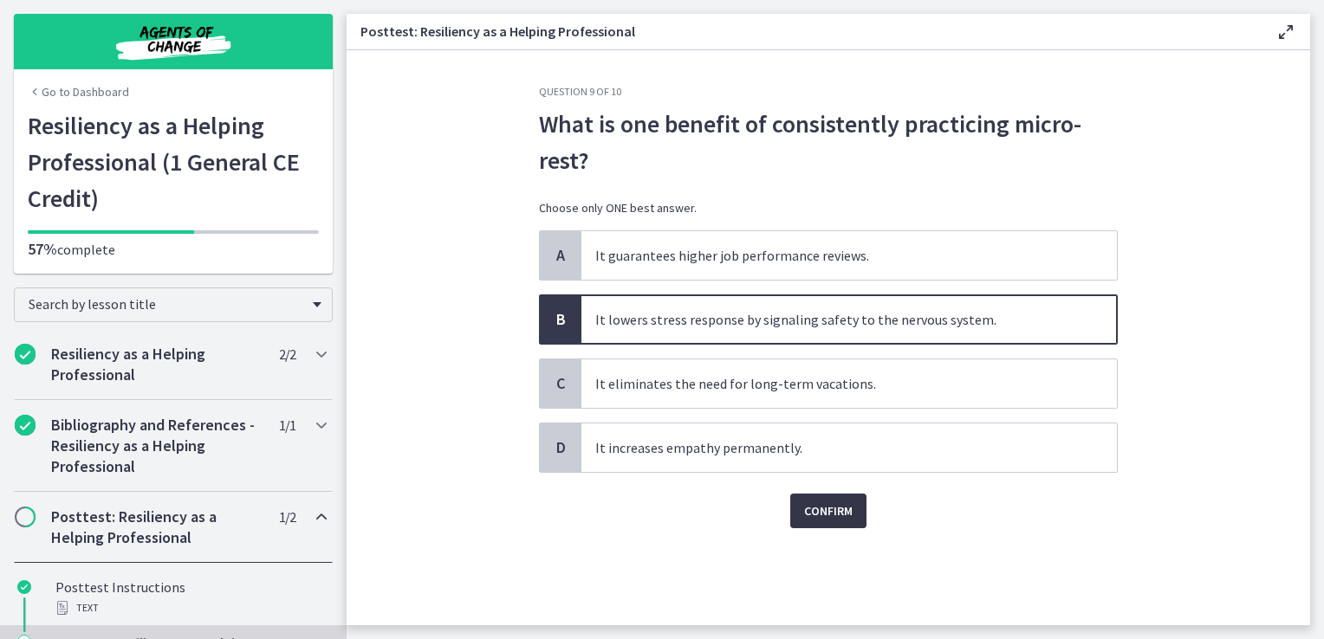
click at [810, 512] on span "Confirm" at bounding box center [828, 511] width 49 height 21
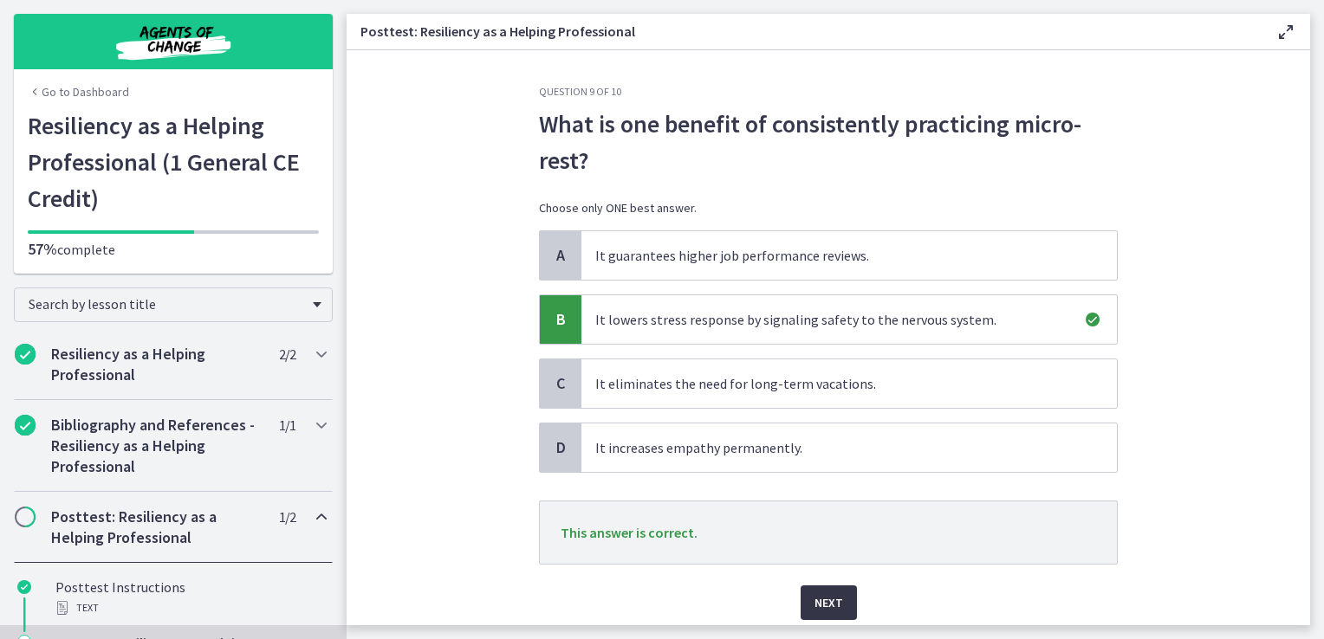
click at [818, 587] on button "Next" at bounding box center [828, 603] width 56 height 35
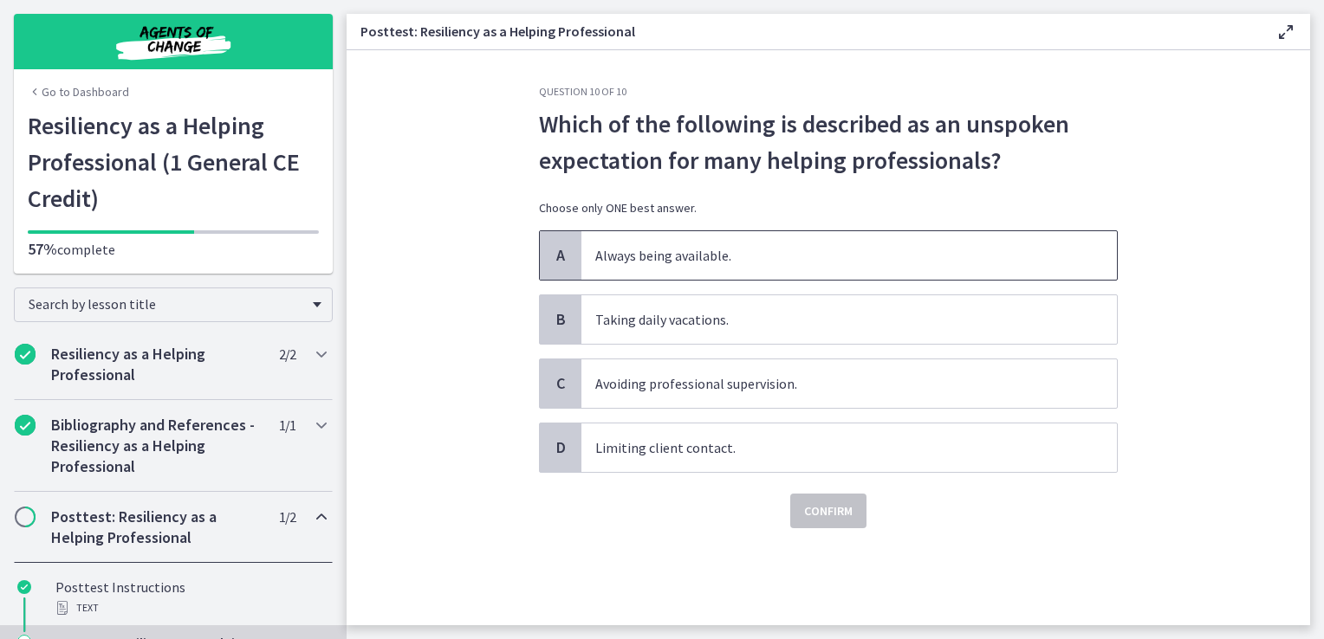
click at [894, 246] on span "Always being available." at bounding box center [848, 255] width 535 height 49
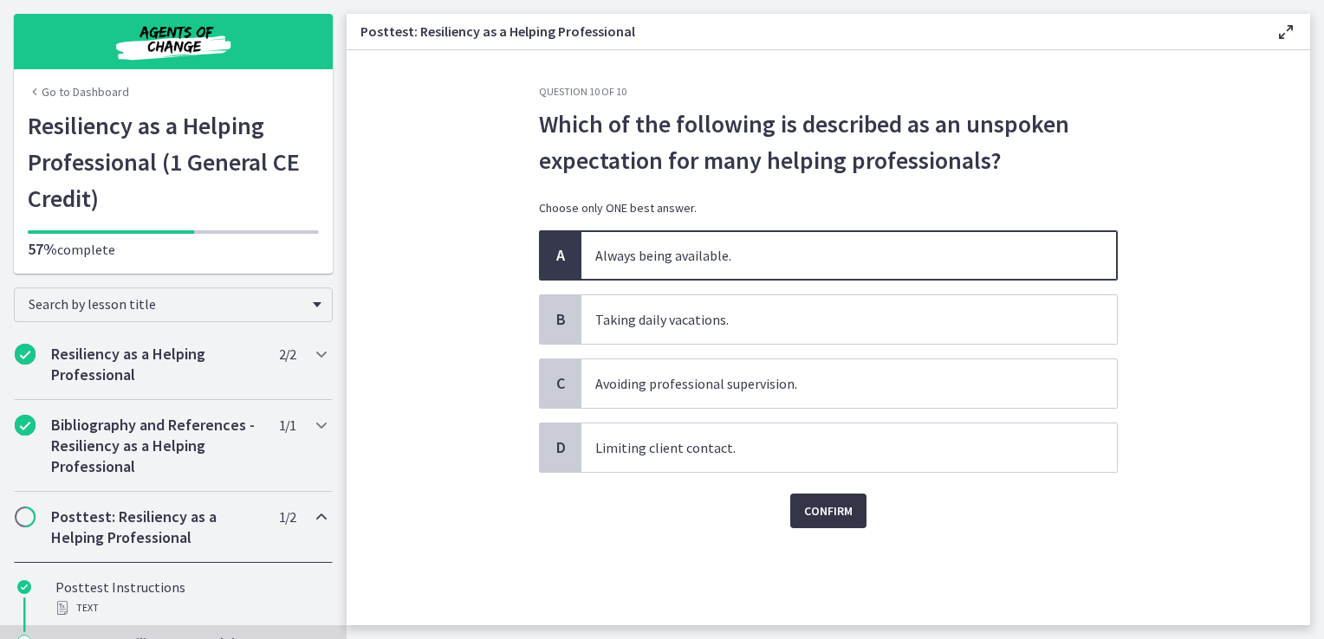
click at [837, 513] on span "Confirm" at bounding box center [828, 511] width 49 height 21
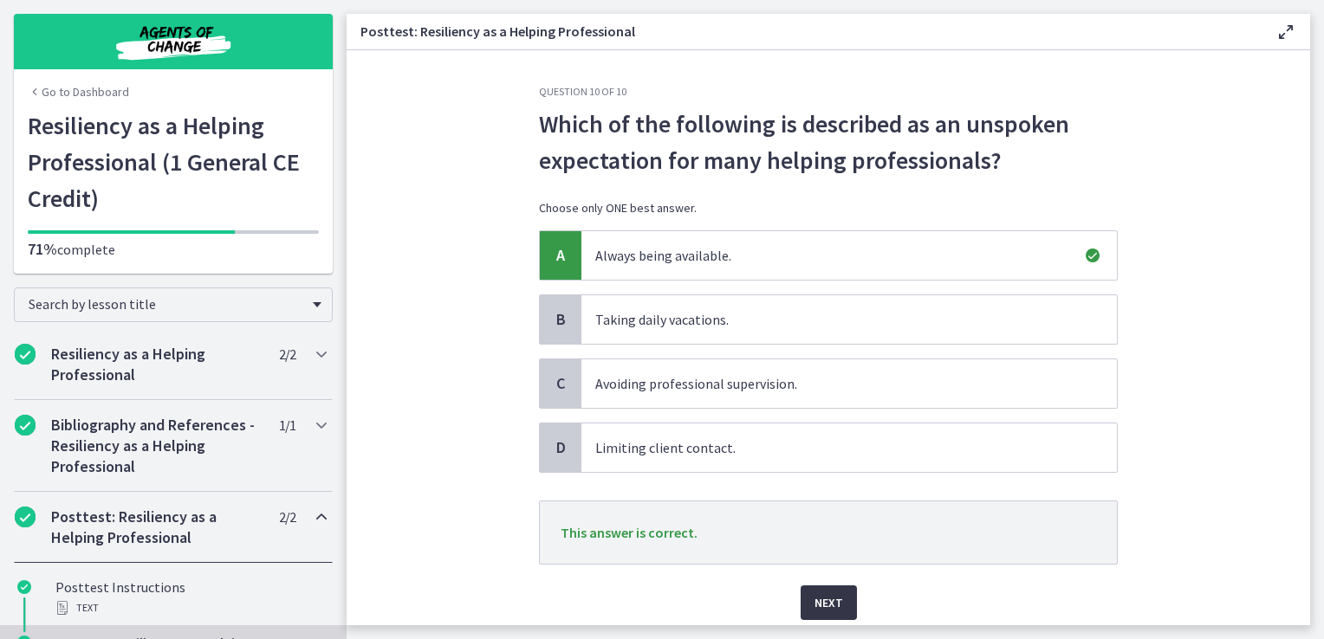
click at [813, 615] on button "Next" at bounding box center [828, 603] width 56 height 35
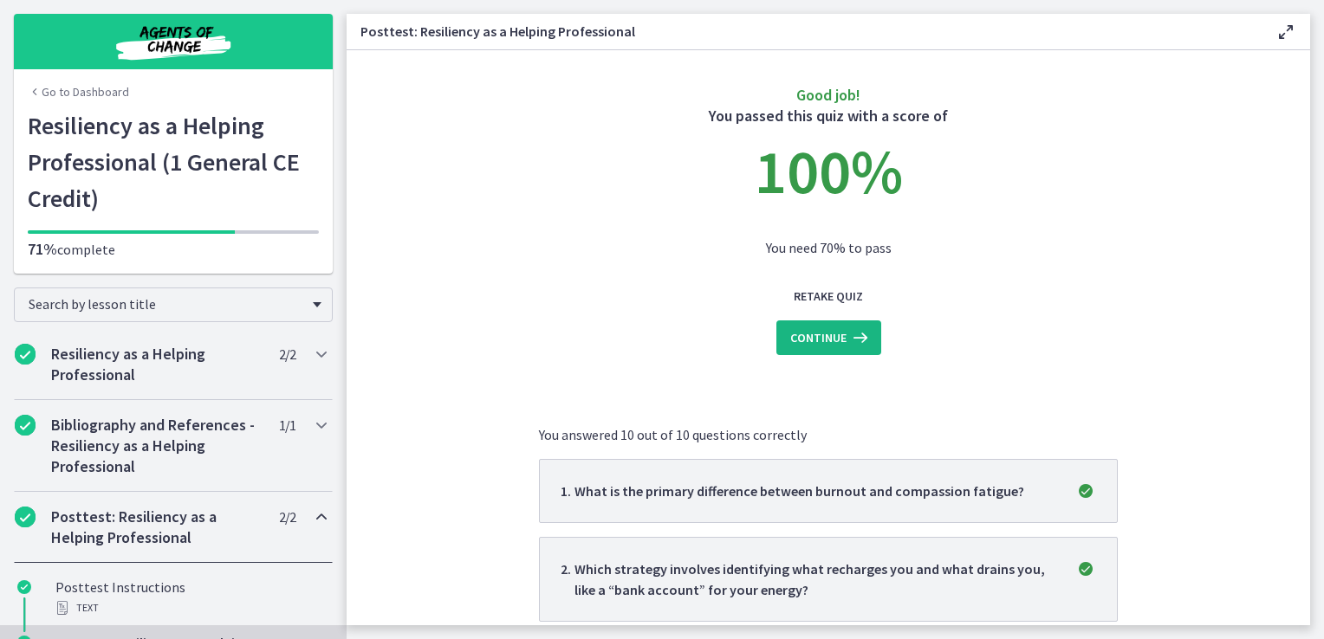
click at [834, 348] on button "Continue" at bounding box center [828, 338] width 105 height 35
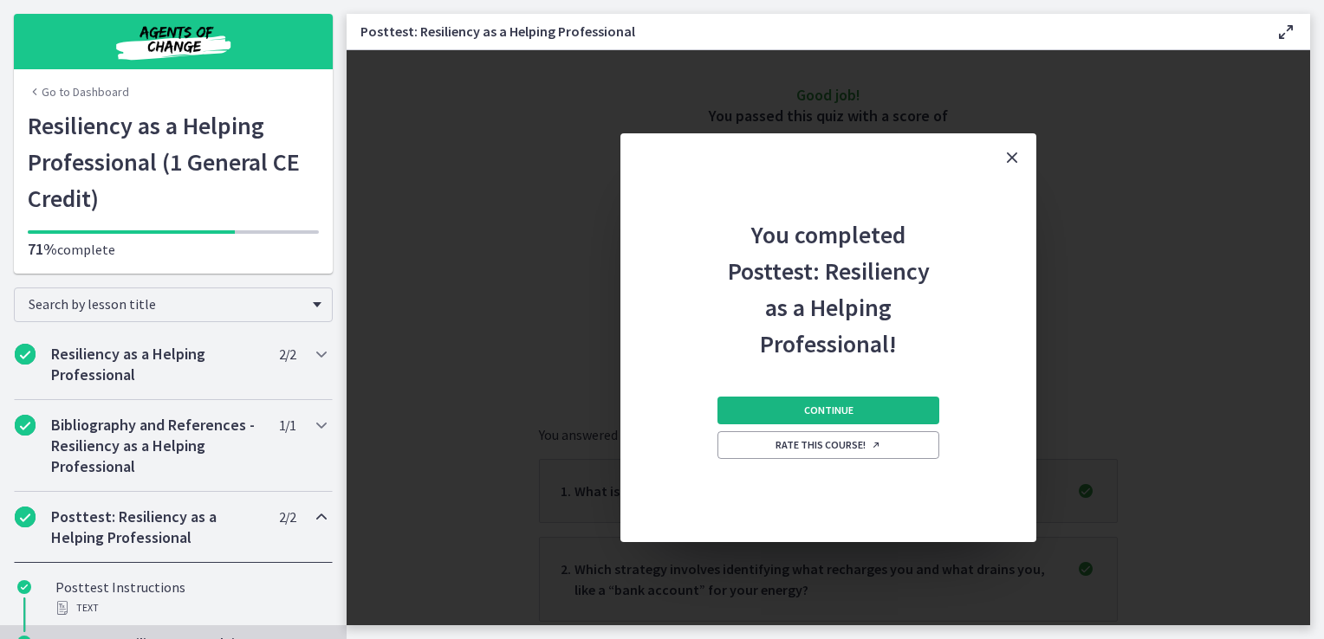
click at [797, 415] on button "Continue" at bounding box center [828, 411] width 222 height 28
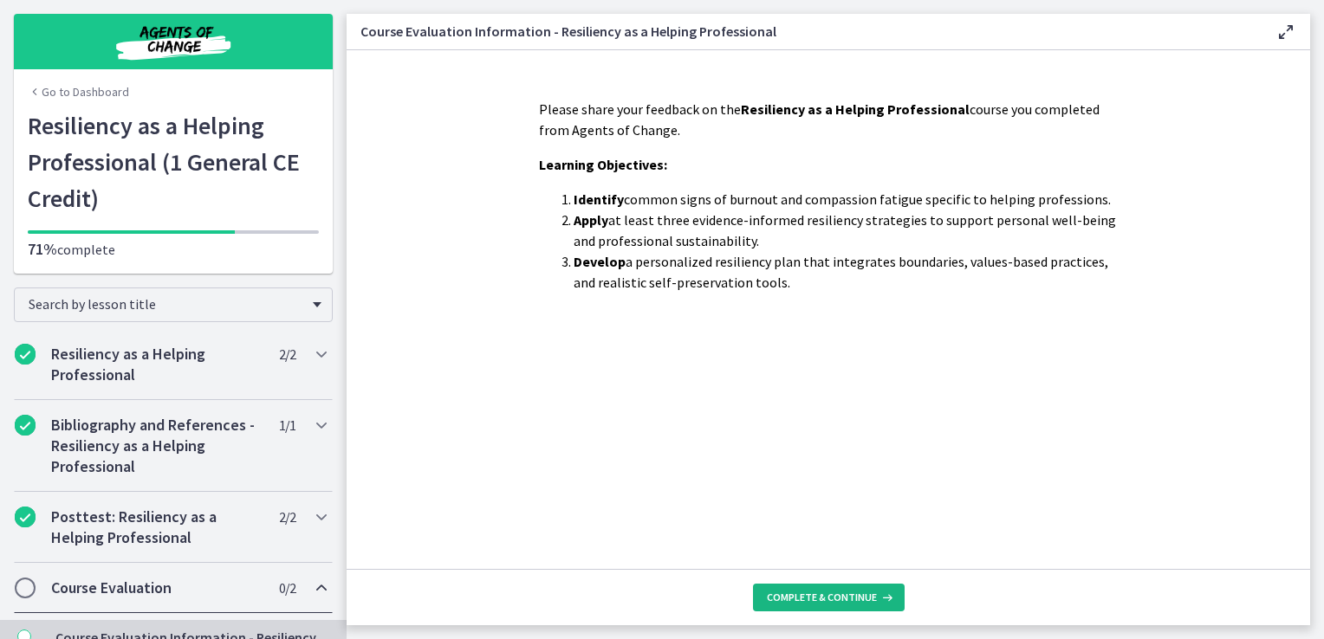
click at [799, 585] on button "Complete & continue" at bounding box center [829, 598] width 152 height 28
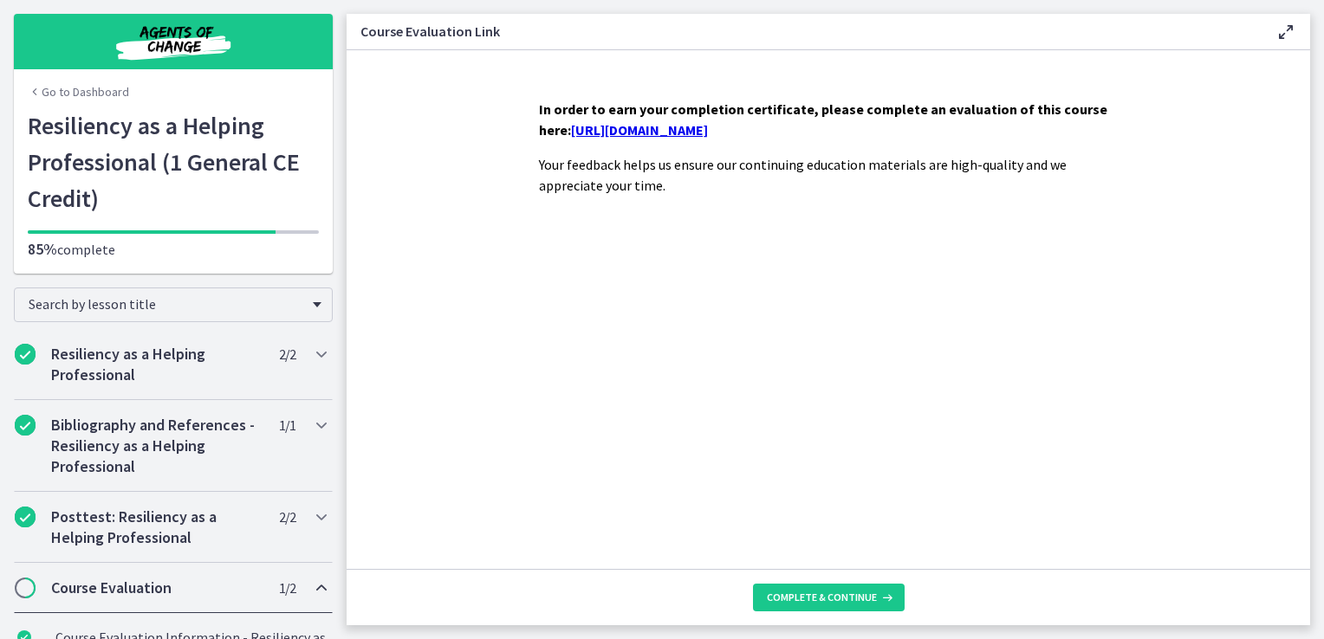
click at [708, 128] on link "[URL][DOMAIN_NAME]" at bounding box center [639, 129] width 137 height 17
click at [288, 452] on div "Bibliography and References - Resiliency as a Helping Professional 1 / 1 Comple…" at bounding box center [173, 446] width 319 height 92
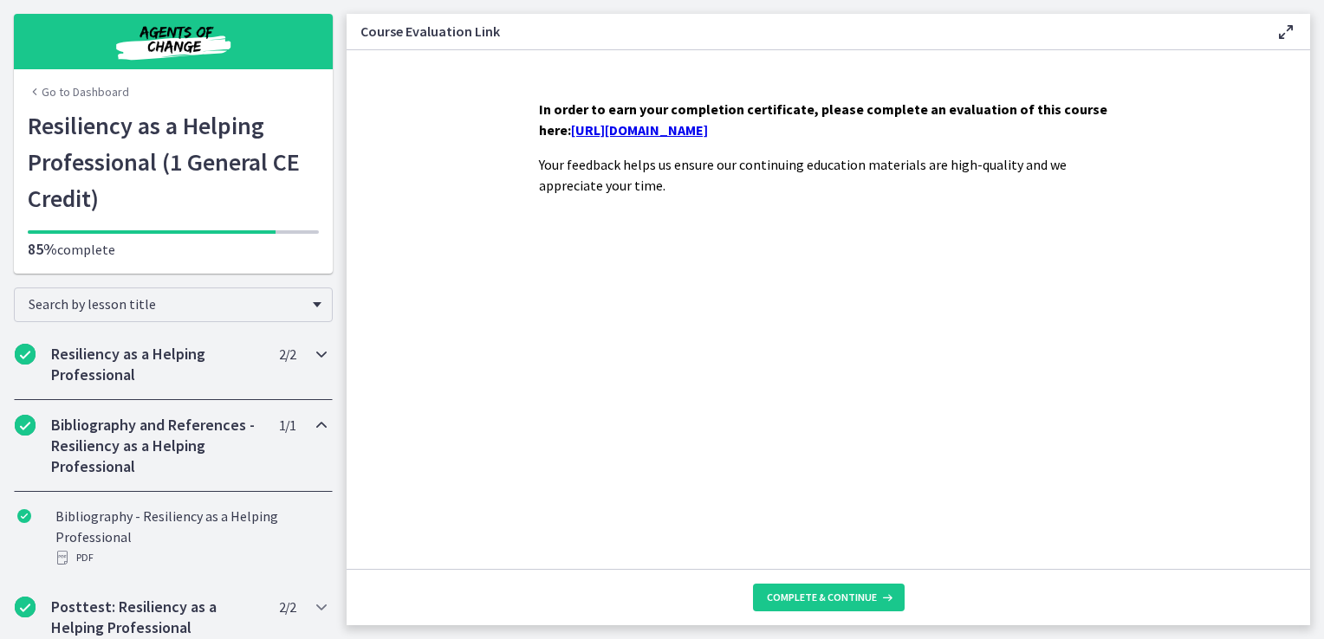
click at [273, 370] on div "Resiliency as a Helping Professional 2 / 2 Completed" at bounding box center [173, 364] width 319 height 71
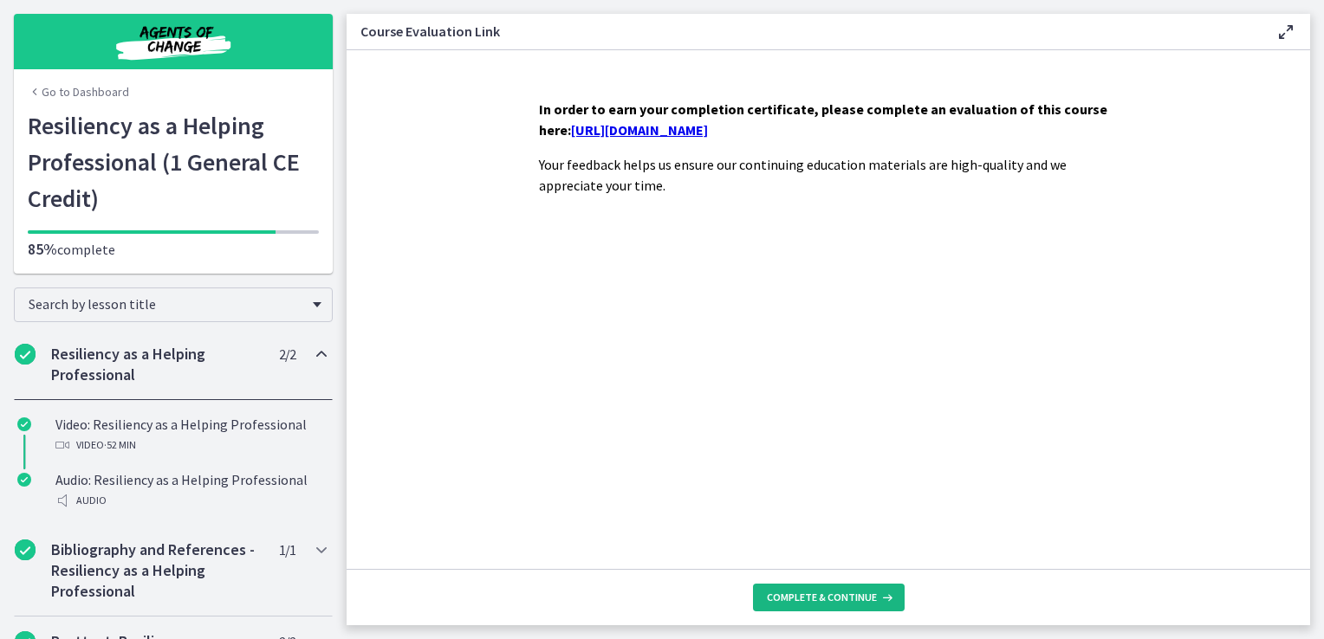
click at [825, 586] on button "Complete & continue" at bounding box center [829, 598] width 152 height 28
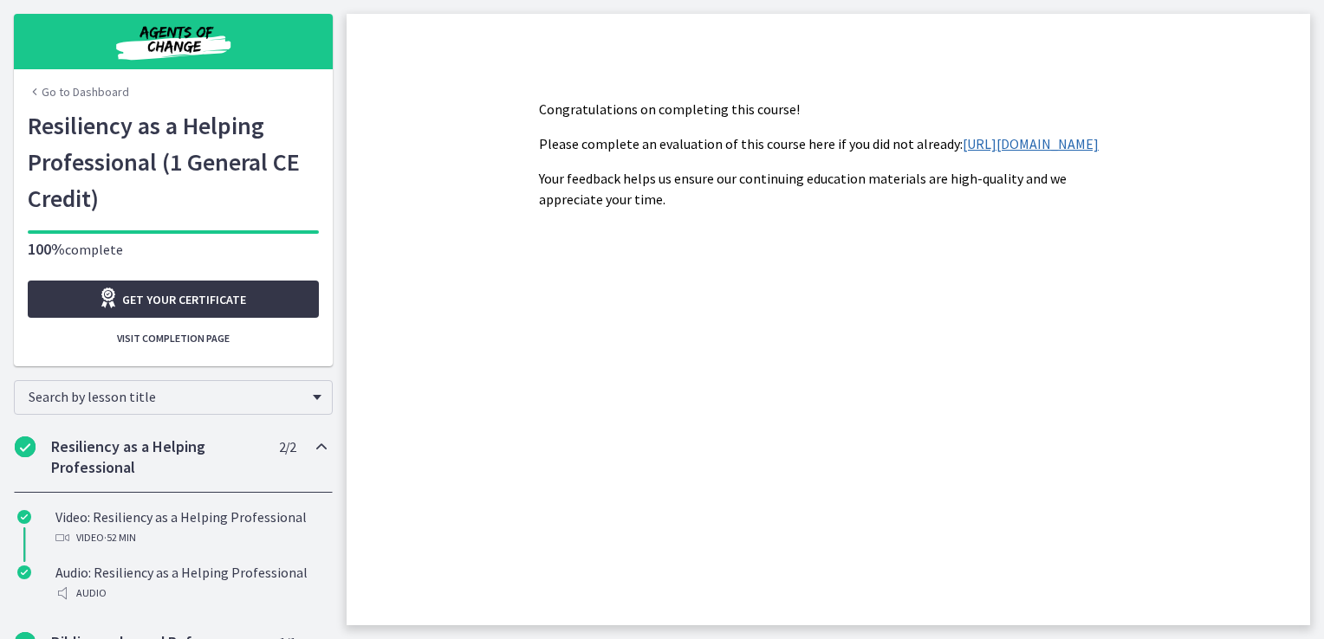
click at [146, 294] on span "Get your certificate" at bounding box center [184, 299] width 124 height 21
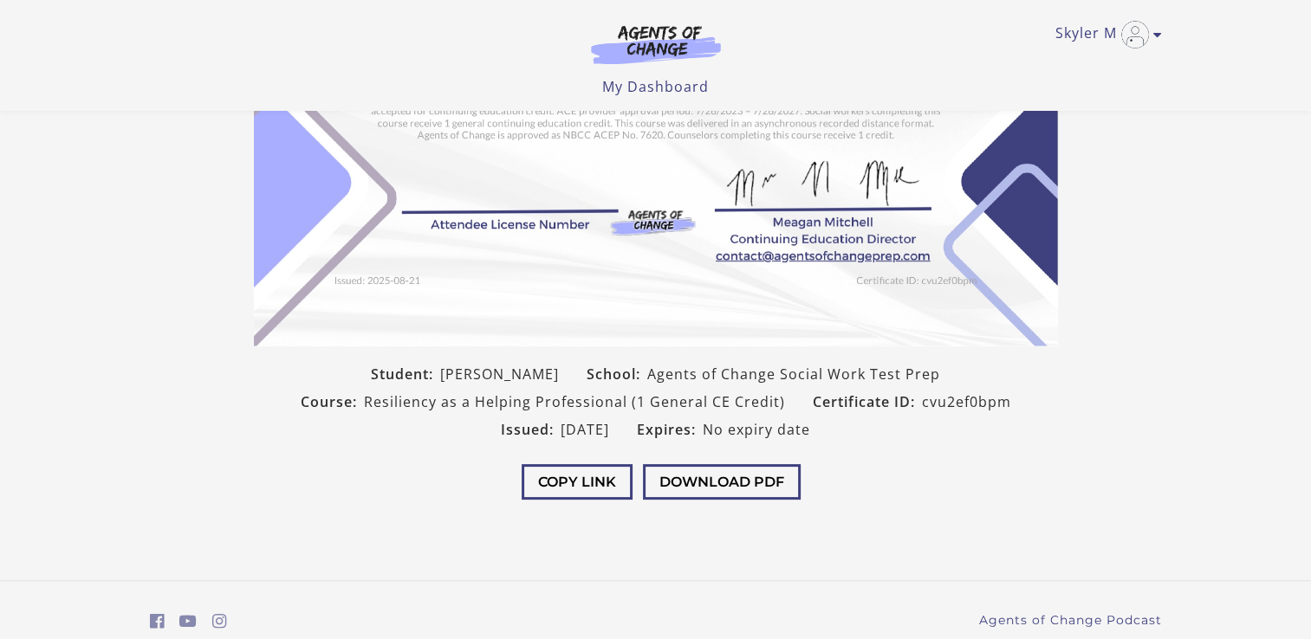
scroll to position [263, 0]
click at [777, 496] on button "Download PDF" at bounding box center [722, 481] width 158 height 36
